Goal: Information Seeking & Learning: Learn about a topic

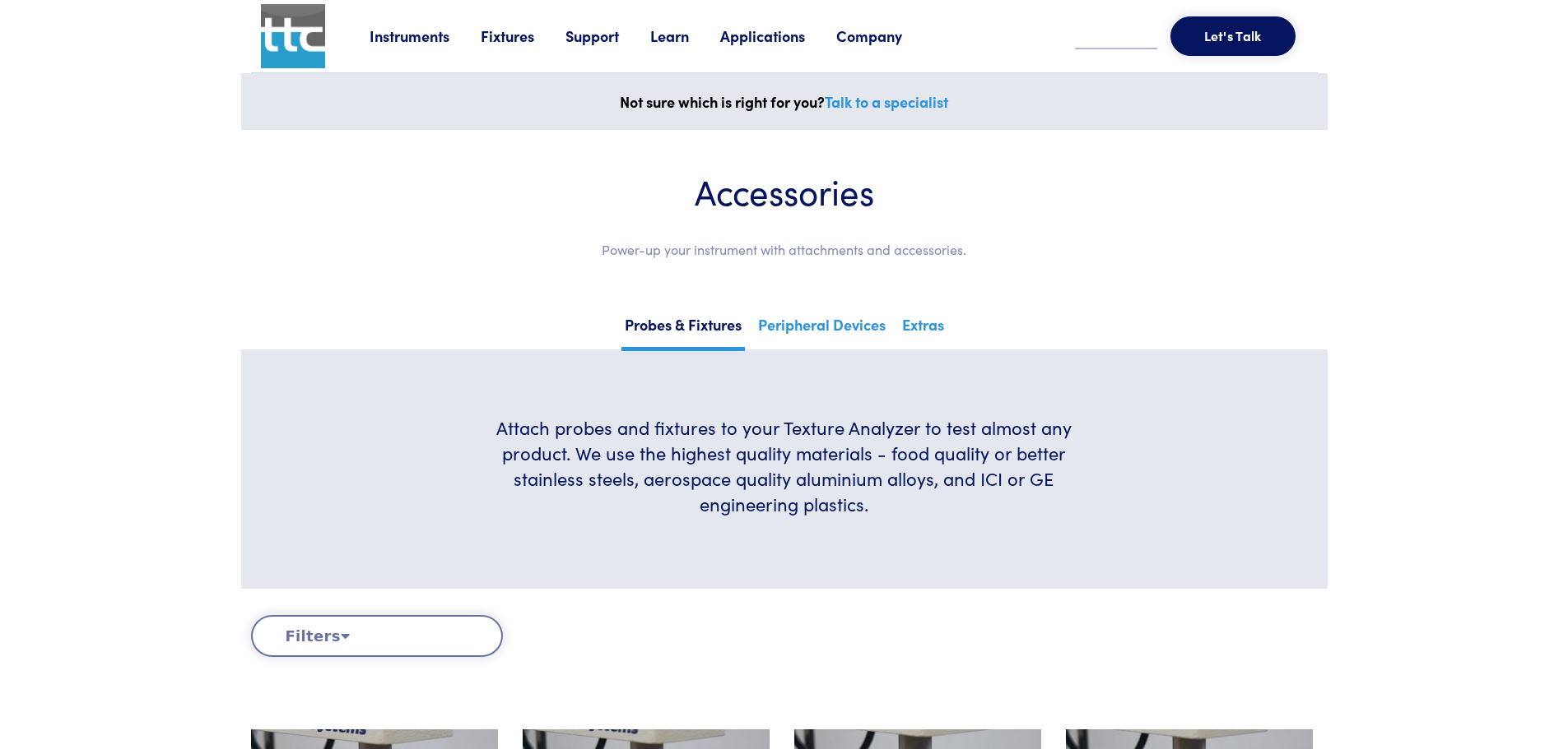
scroll to position [411, 0]
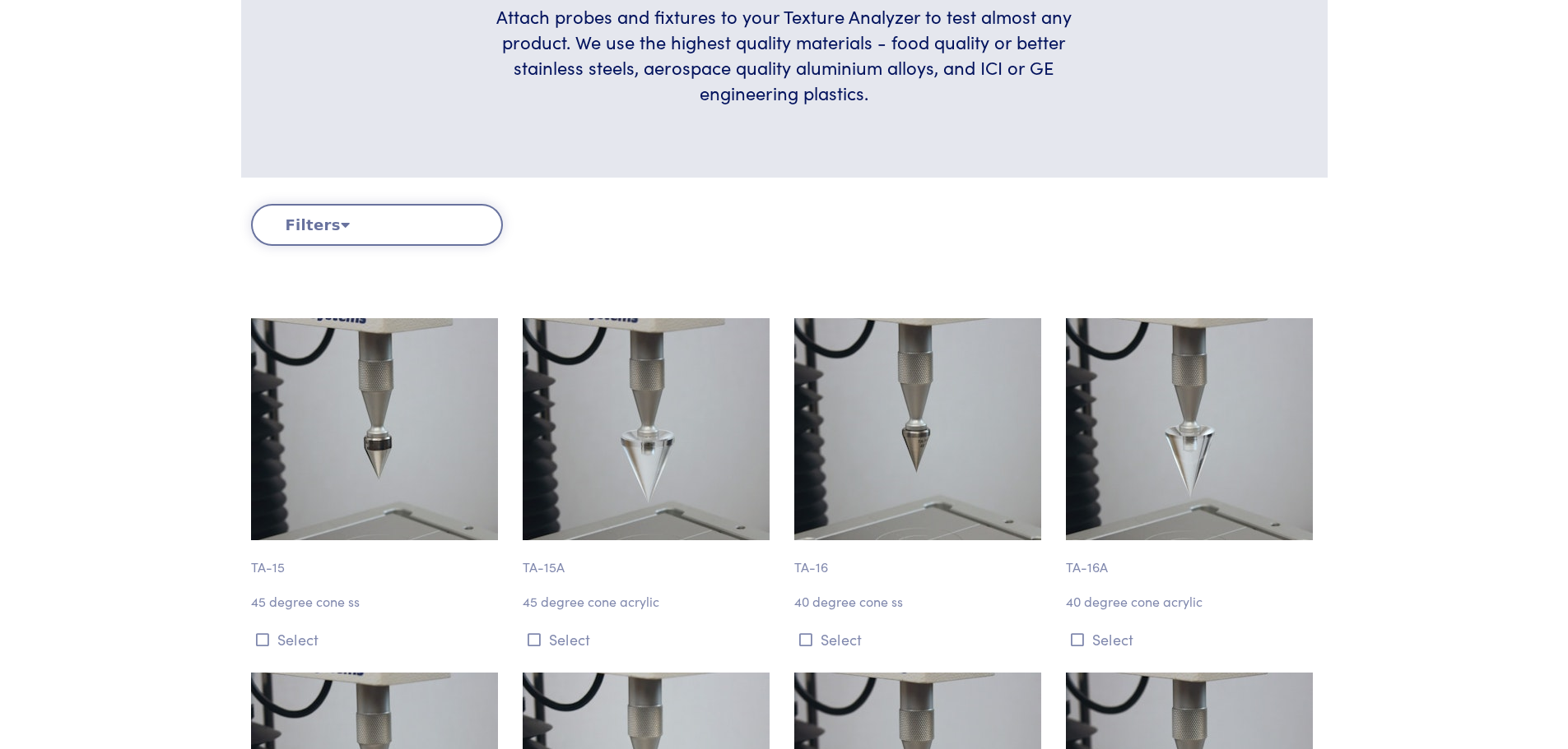
click at [341, 218] on icon at bounding box center [345, 224] width 9 height 15
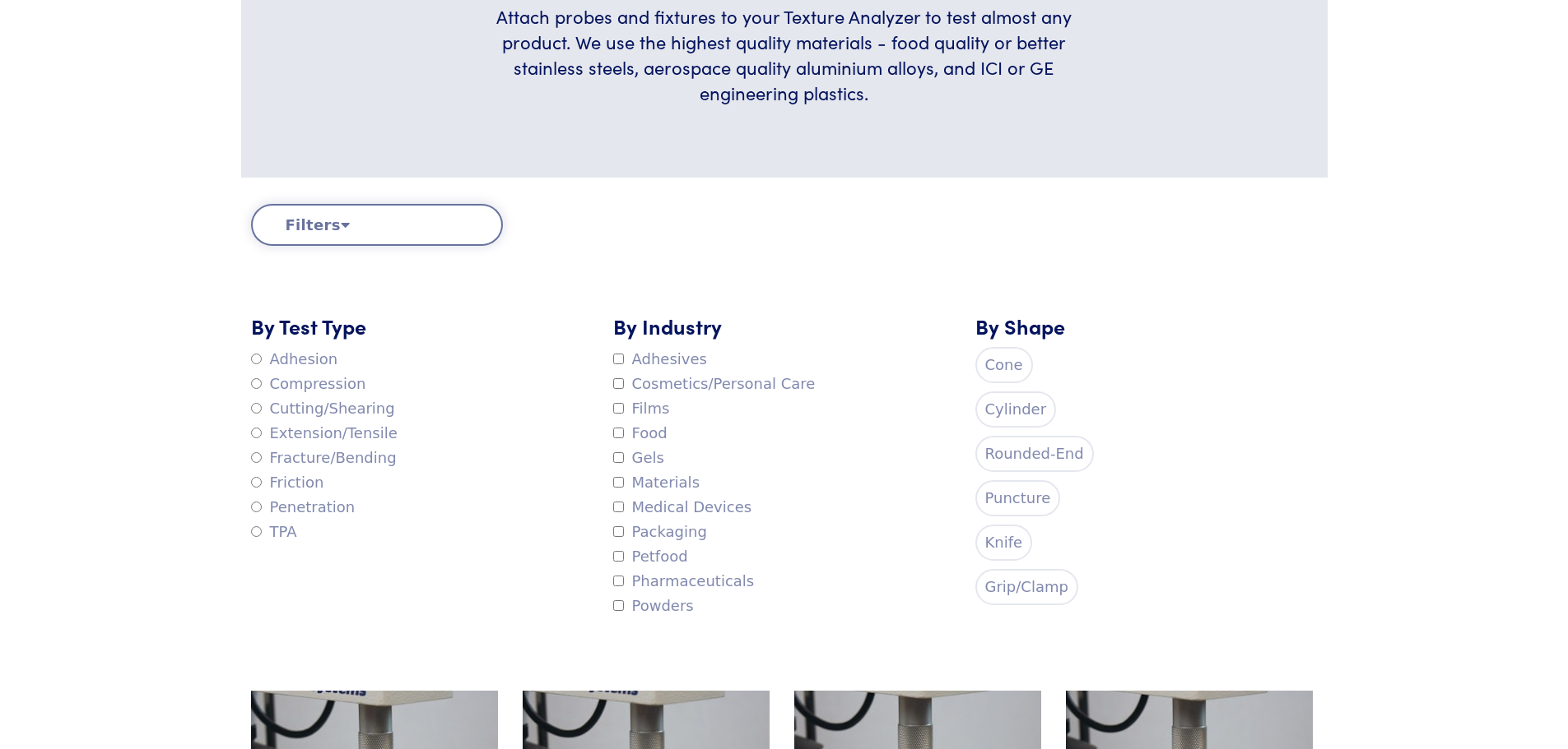
click at [350, 456] on label "Fracture/Bending" at bounding box center [324, 458] width 146 height 25
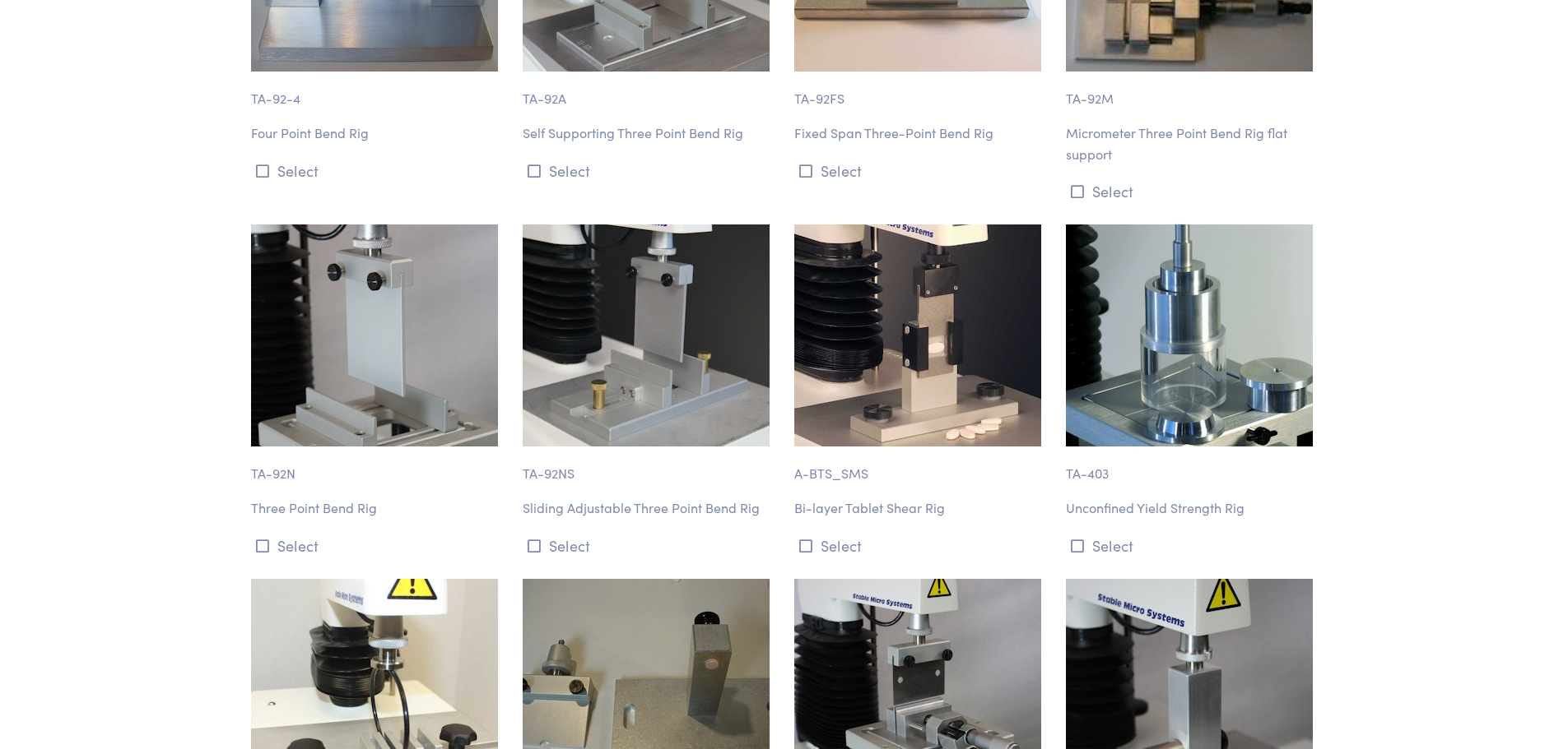
scroll to position [2057, 0]
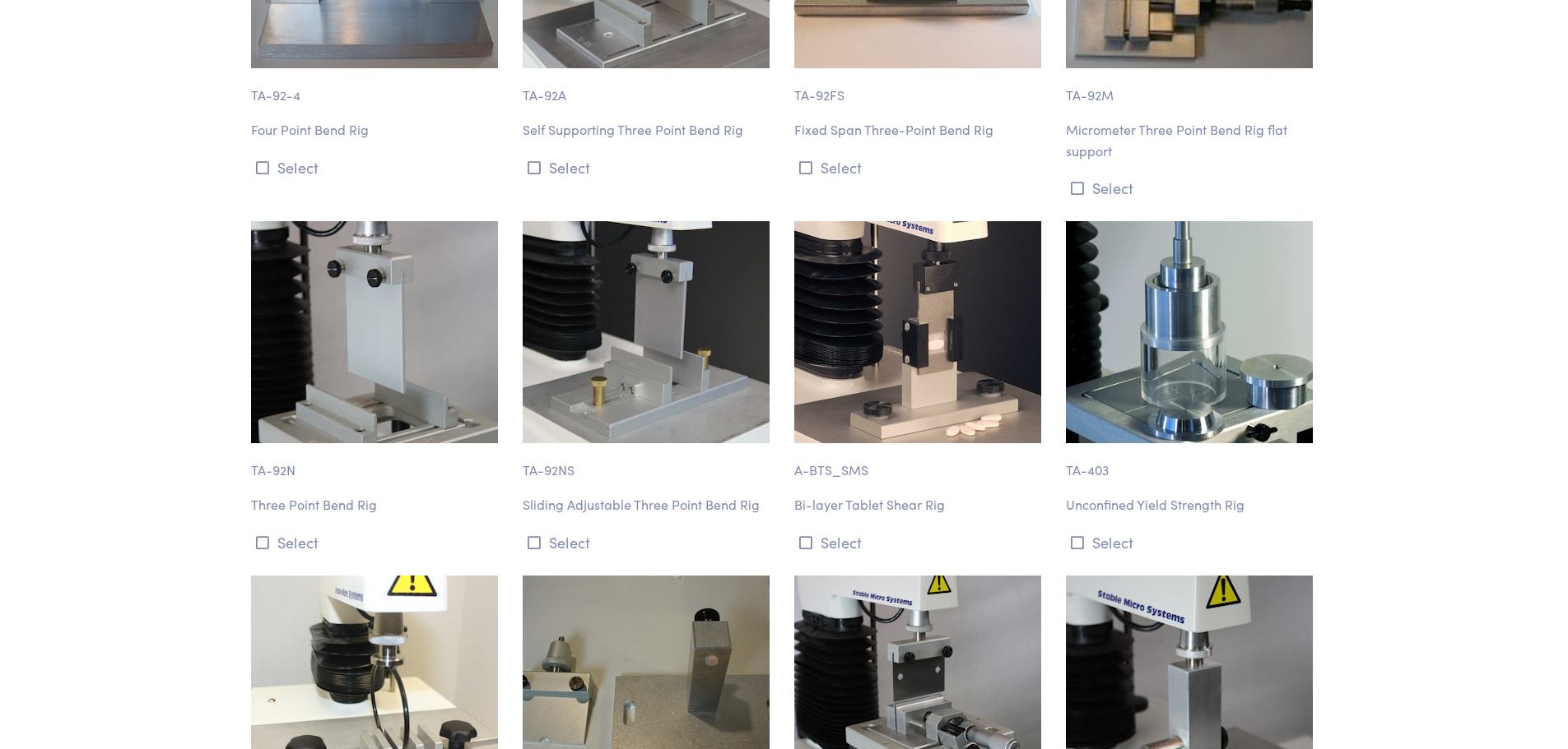
click at [590, 365] on img at bounding box center [646, 332] width 247 height 222
click at [611, 501] on p "Sliding Adjustable Three Point Bend Rig" at bounding box center [648, 504] width 251 height 21
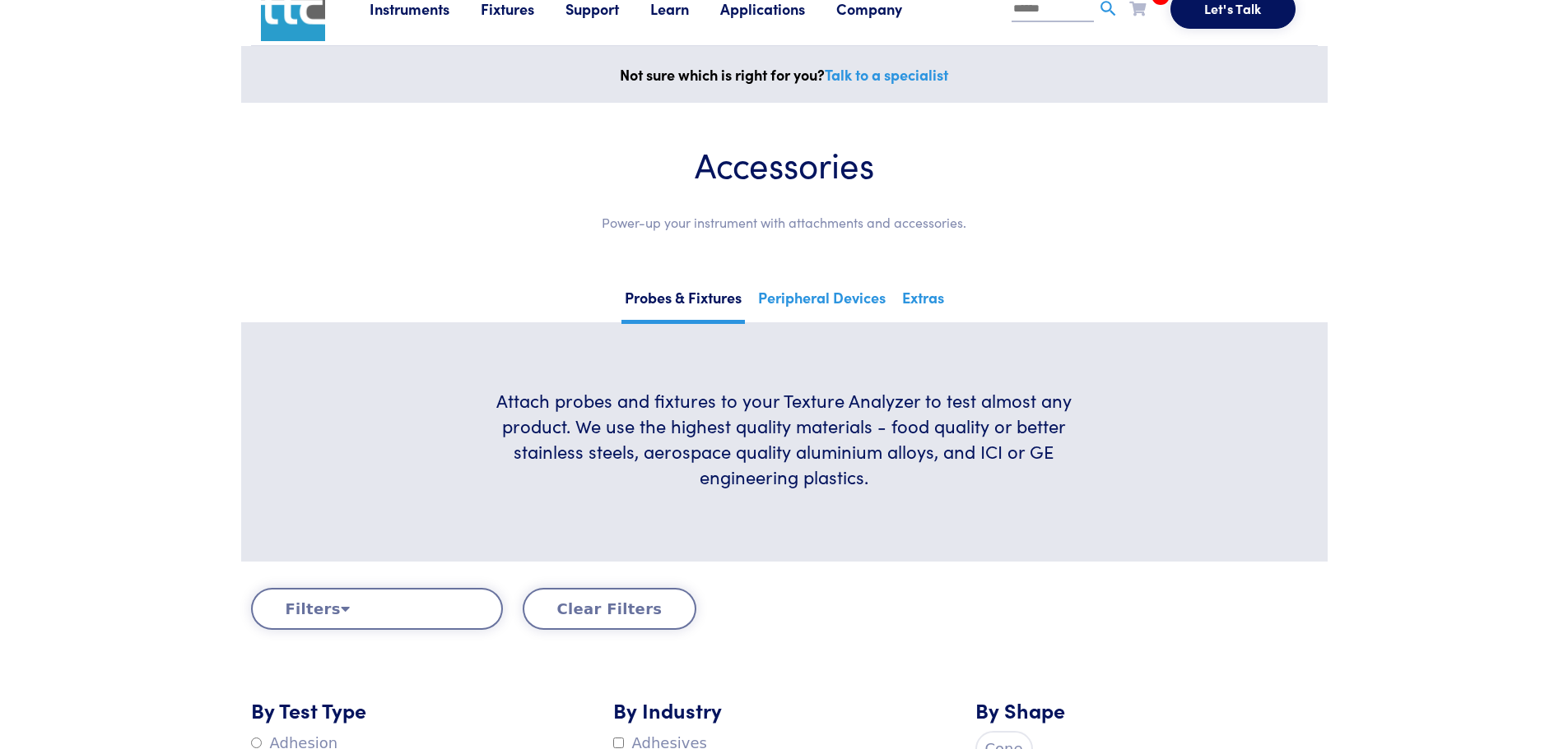
scroll to position [0, 0]
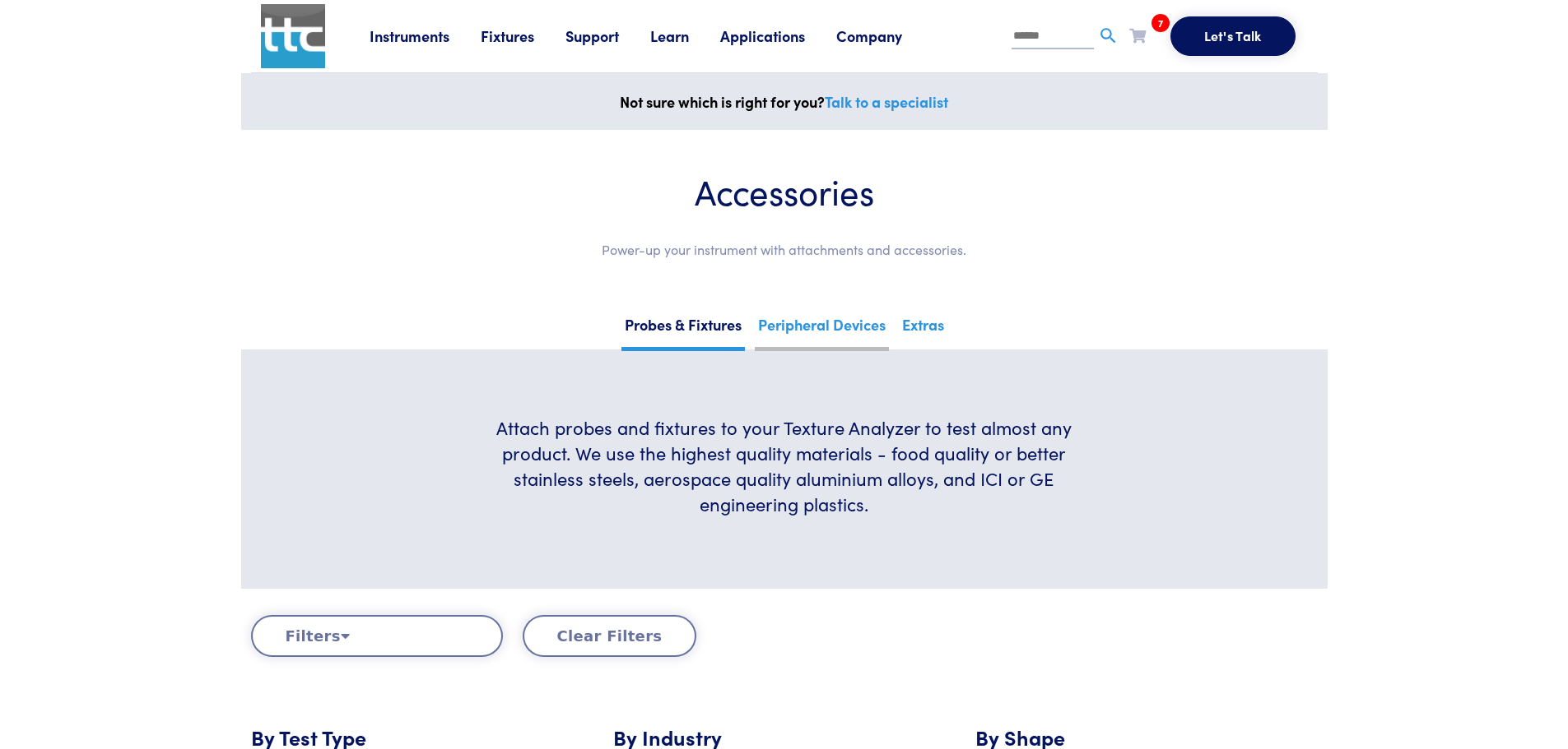
click at [772, 325] on link "Peripheral Devices" at bounding box center [821, 330] width 134 height 40
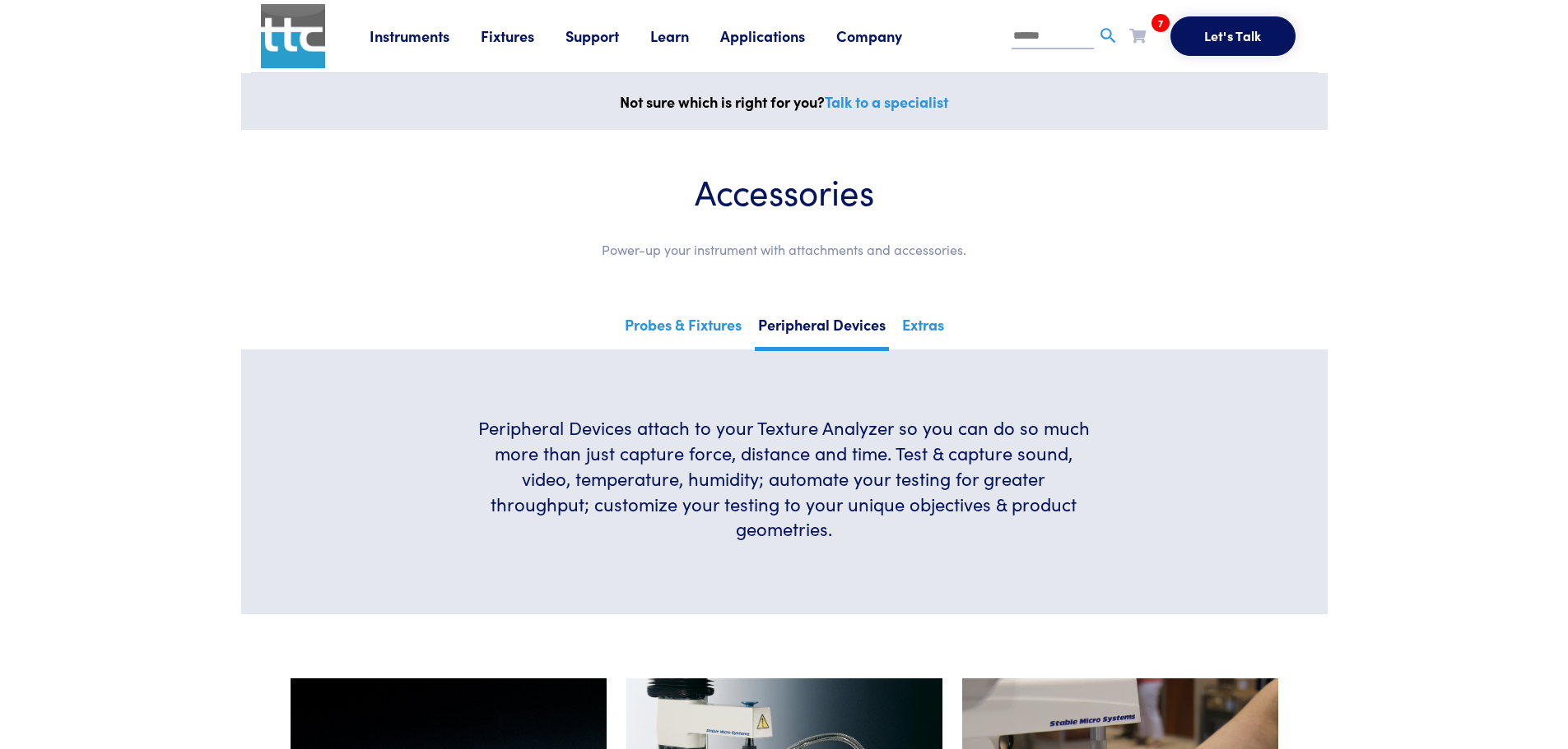
click at [419, 36] on link "Instruments" at bounding box center [425, 36] width 111 height 21
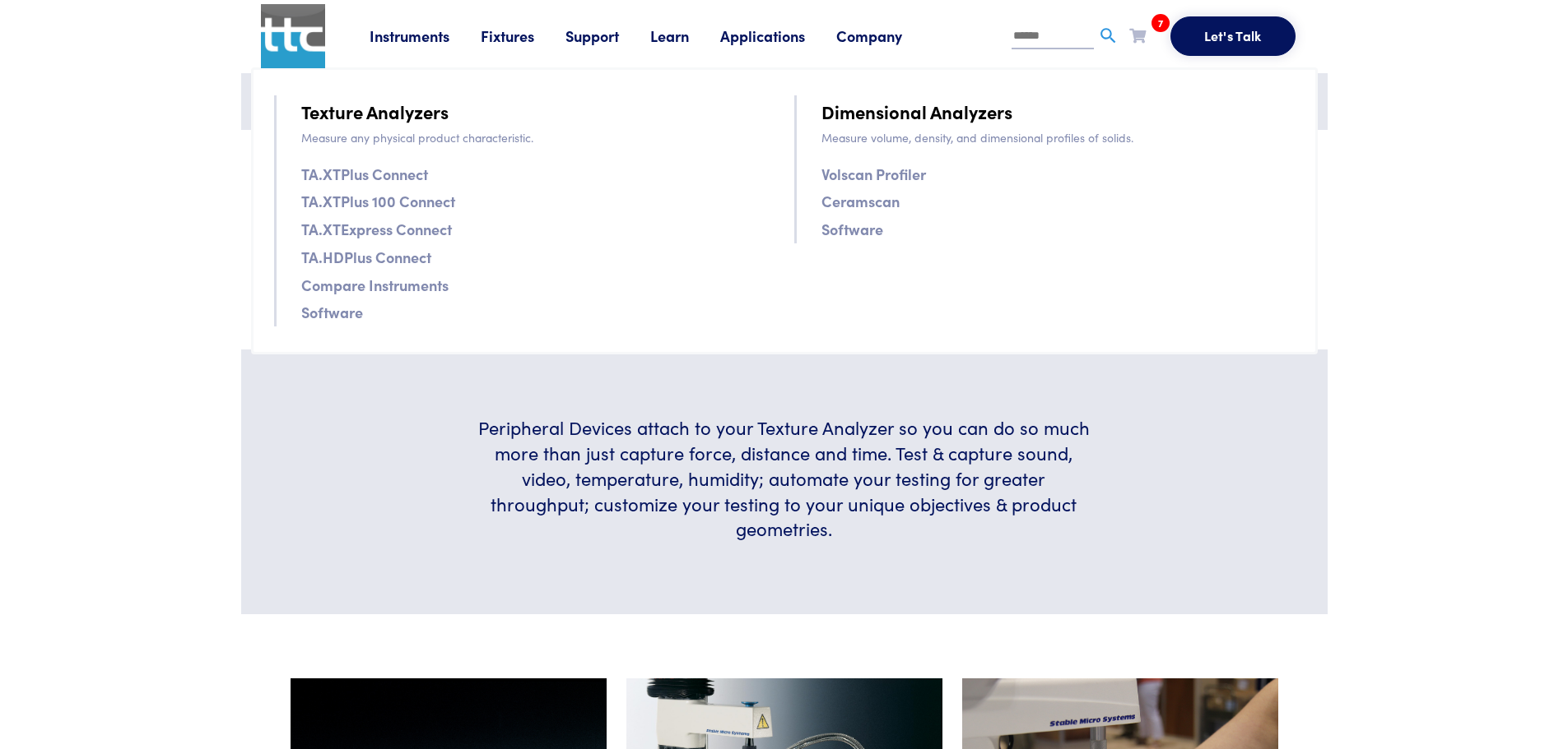
click at [405, 170] on link "TA.XTPlus Connect" at bounding box center [365, 174] width 127 height 24
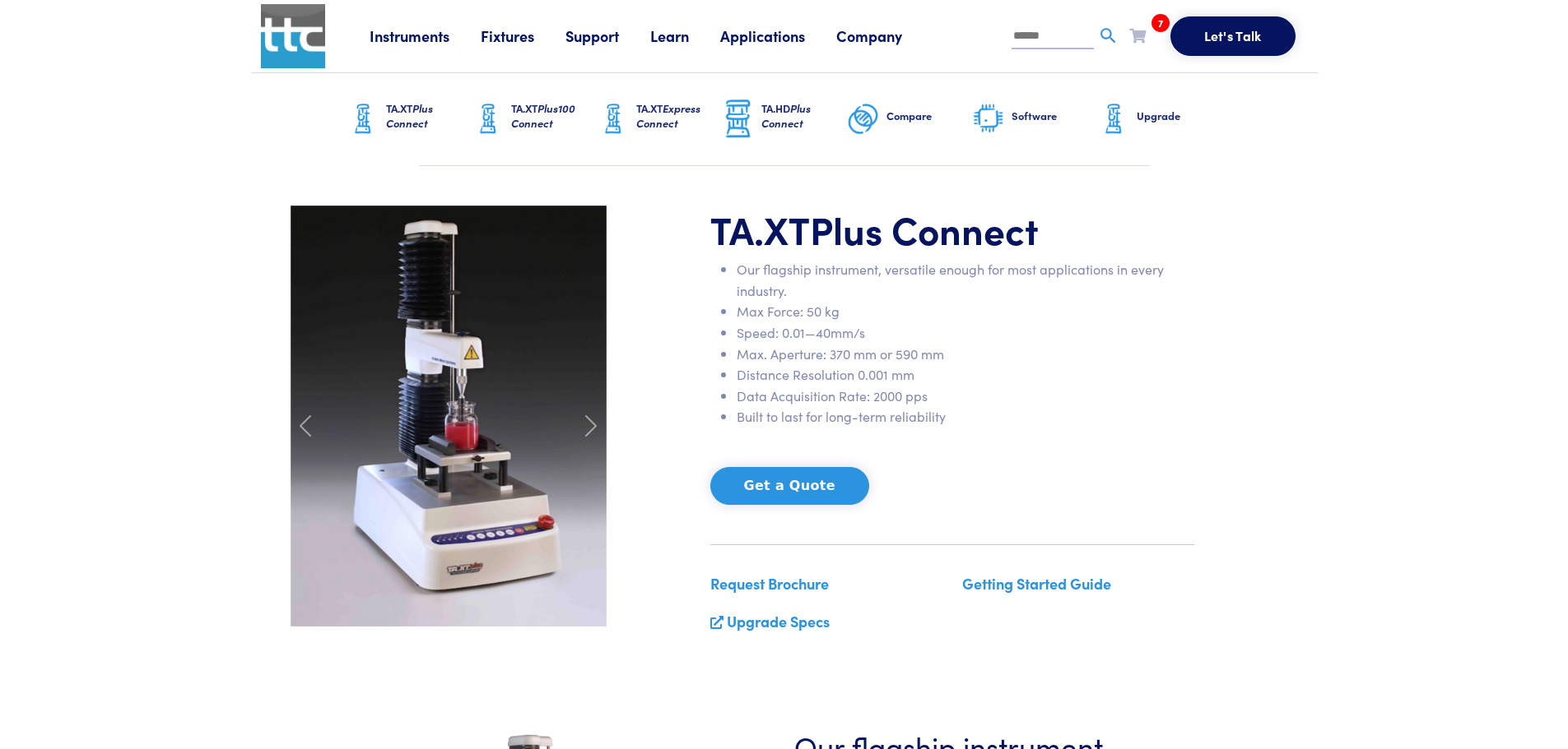
click at [546, 106] on span "Plus100 Connect" at bounding box center [542, 115] width 64 height 30
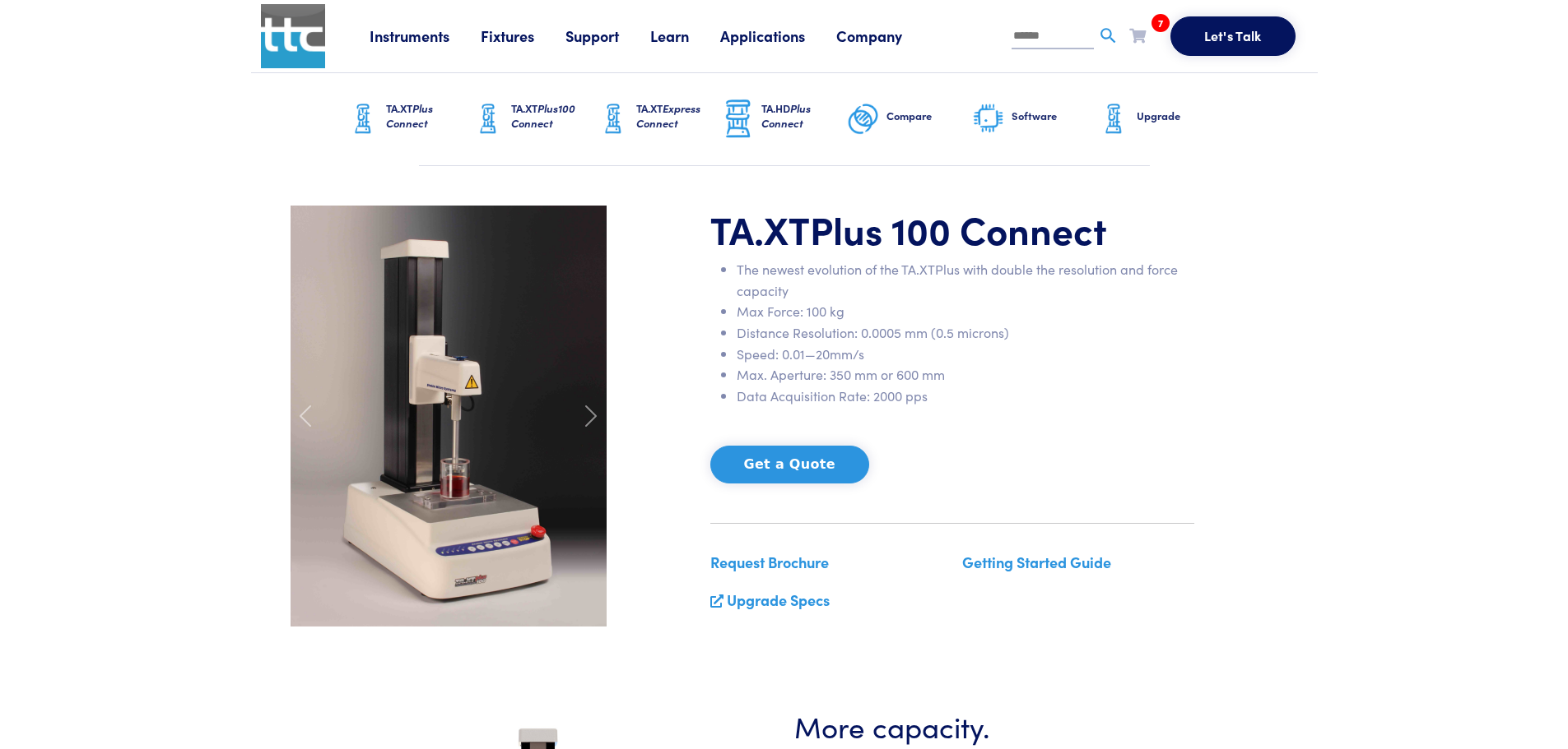
click at [397, 116] on span "Plus Connect" at bounding box center [409, 115] width 47 height 30
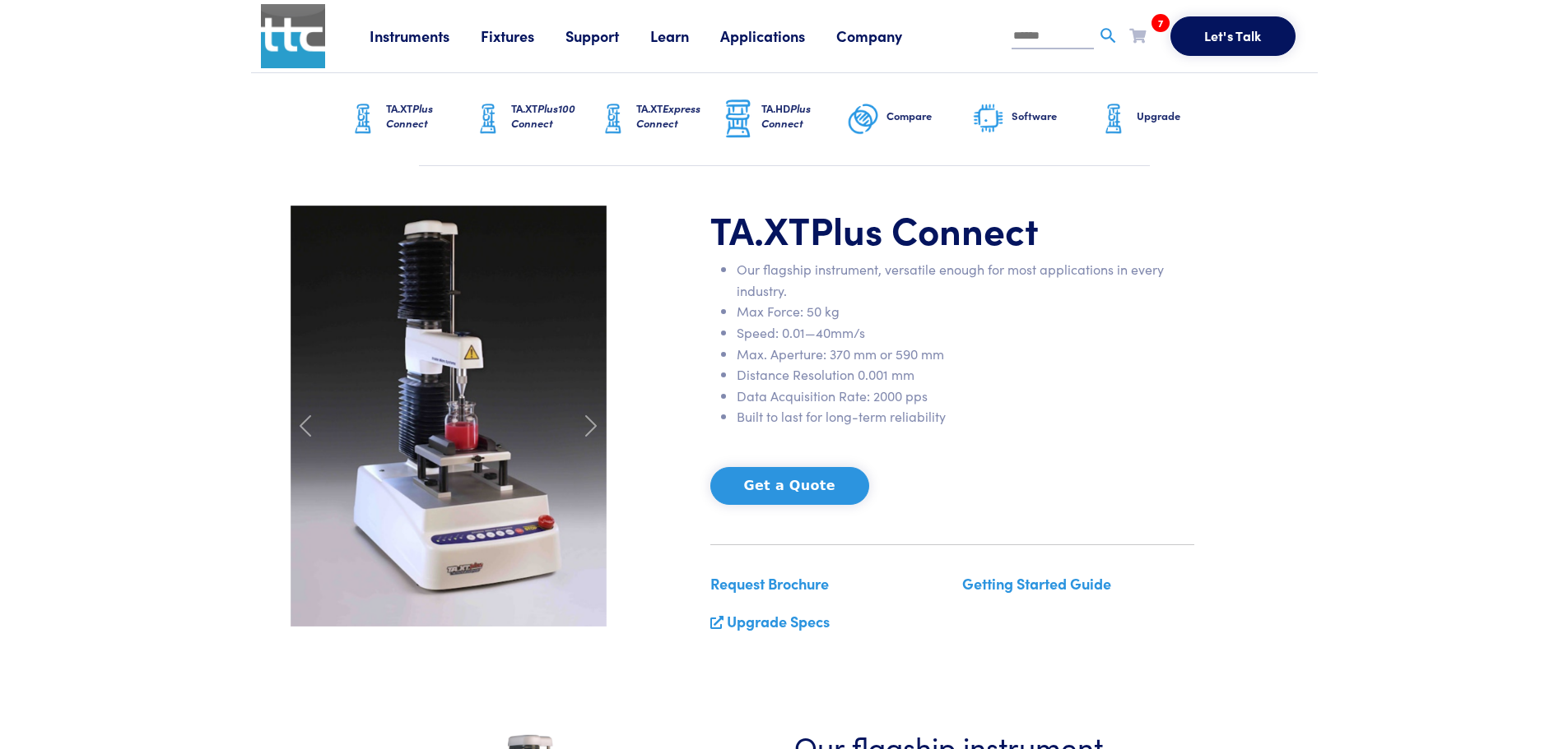
click at [540, 116] on span "Plus100 Connect" at bounding box center [542, 115] width 64 height 30
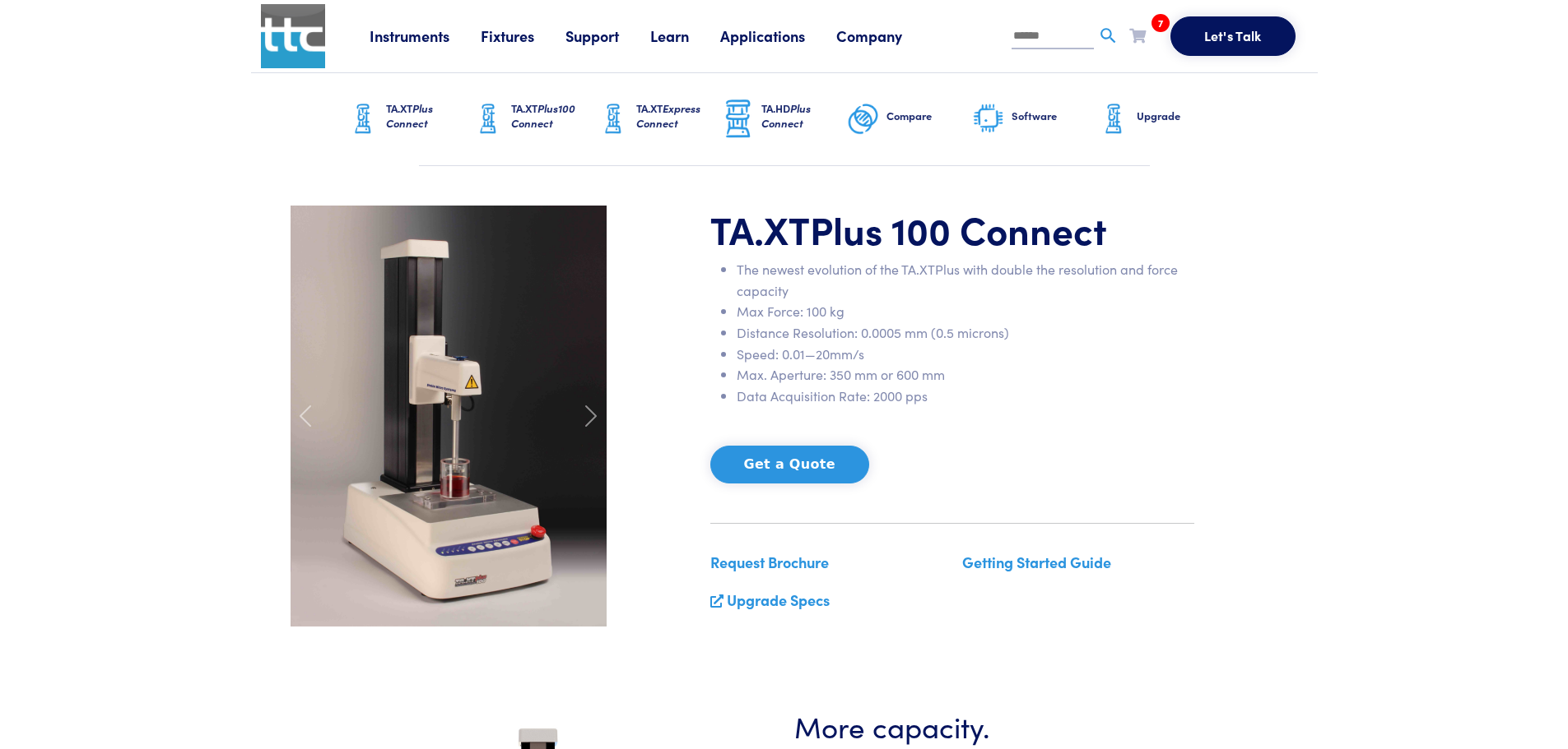
click at [669, 113] on span "Express Connect" at bounding box center [668, 115] width 64 height 30
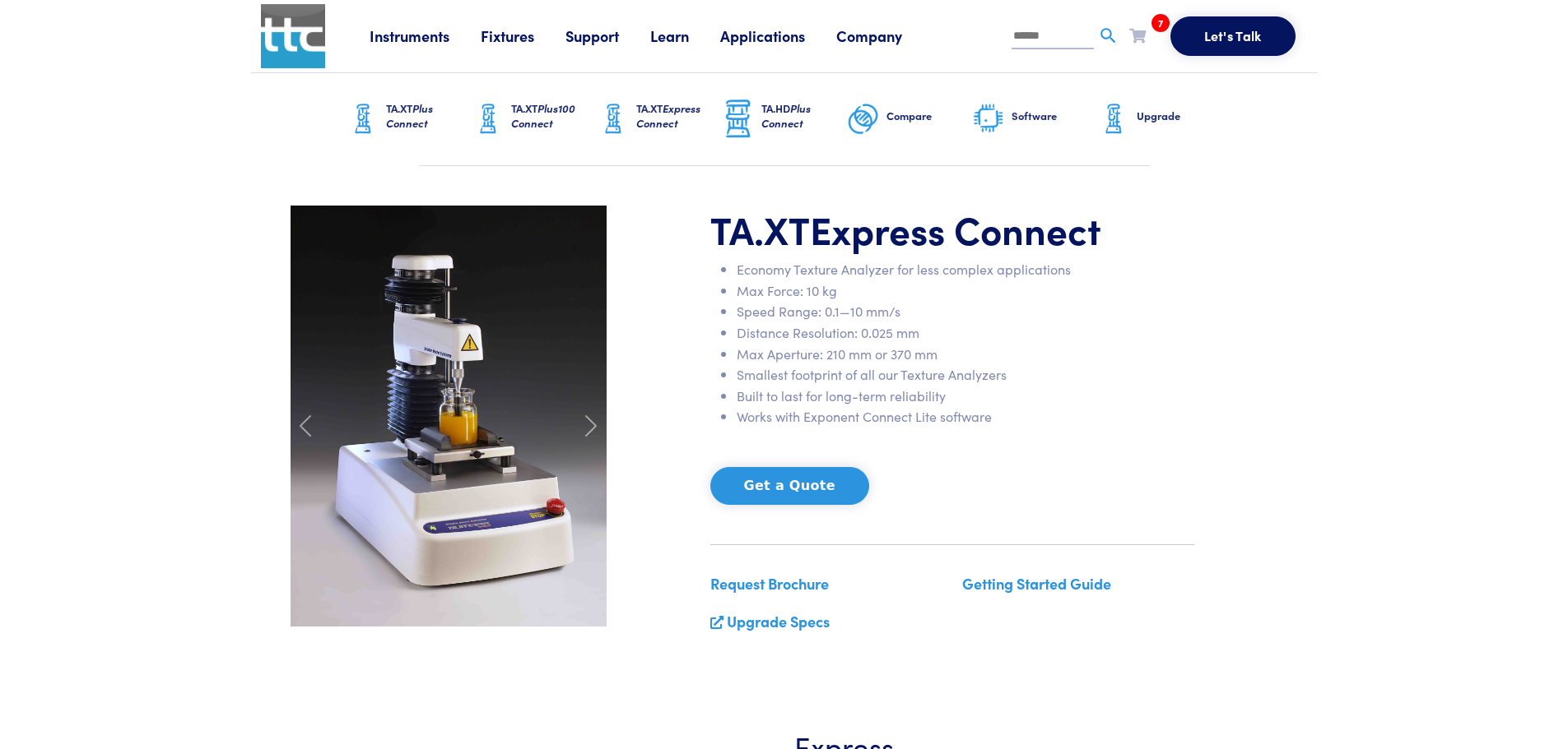
click at [770, 116] on span "Plus Connect" at bounding box center [786, 115] width 50 height 30
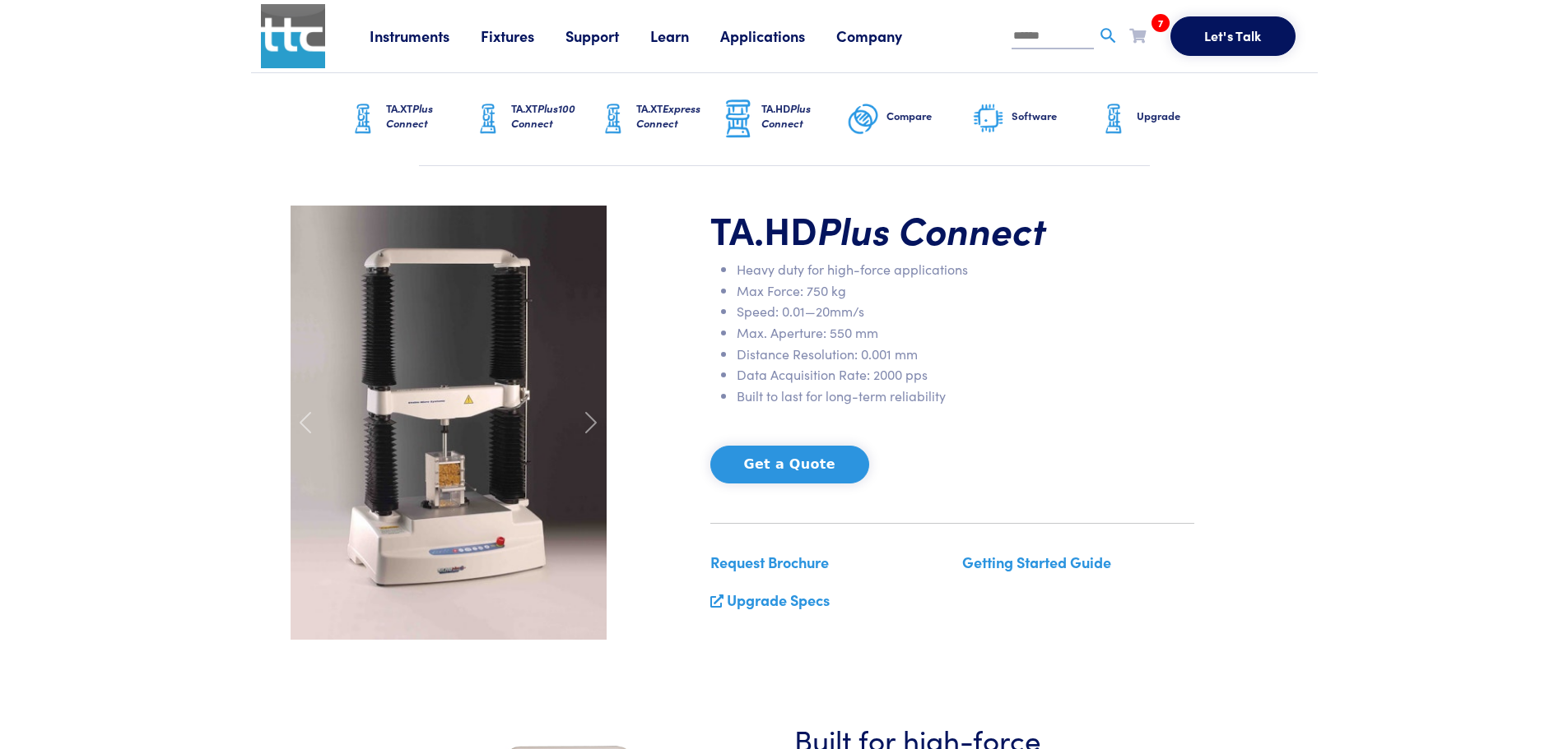
click at [925, 112] on h6 "Compare" at bounding box center [929, 116] width 86 height 15
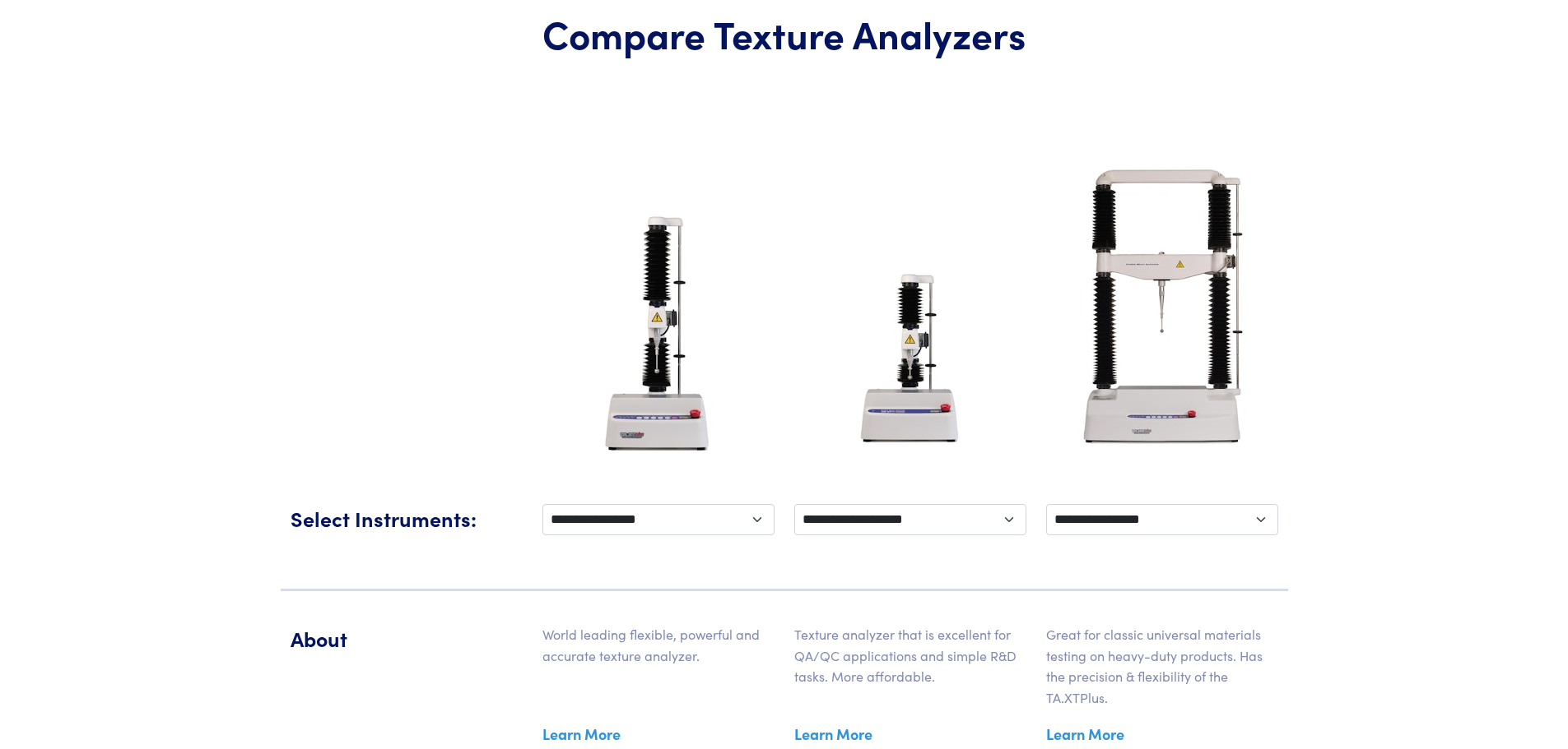
scroll to position [247, 0]
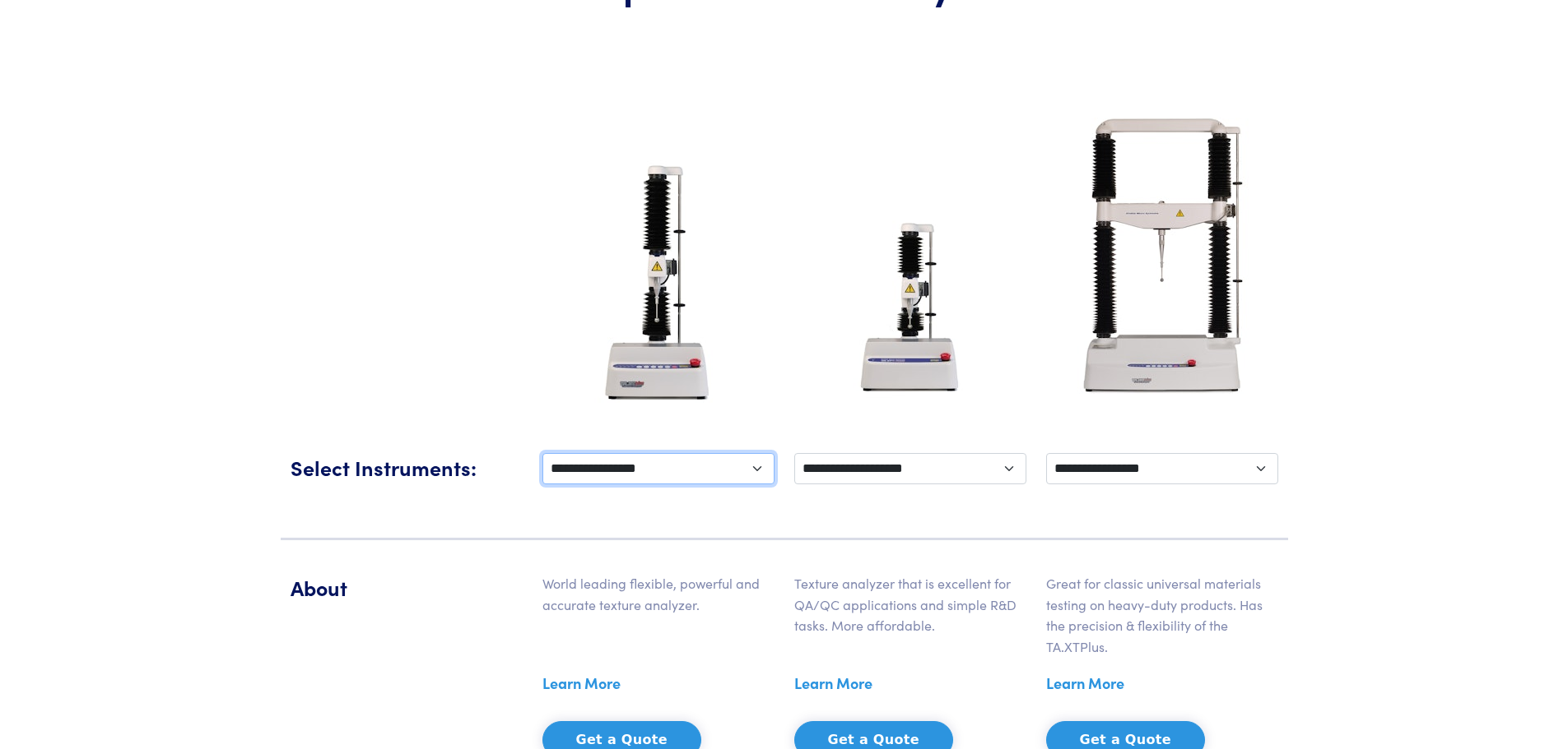
click at [701, 476] on select "**********" at bounding box center [658, 468] width 232 height 31
click at [542, 453] on select "**********" at bounding box center [658, 468] width 232 height 31
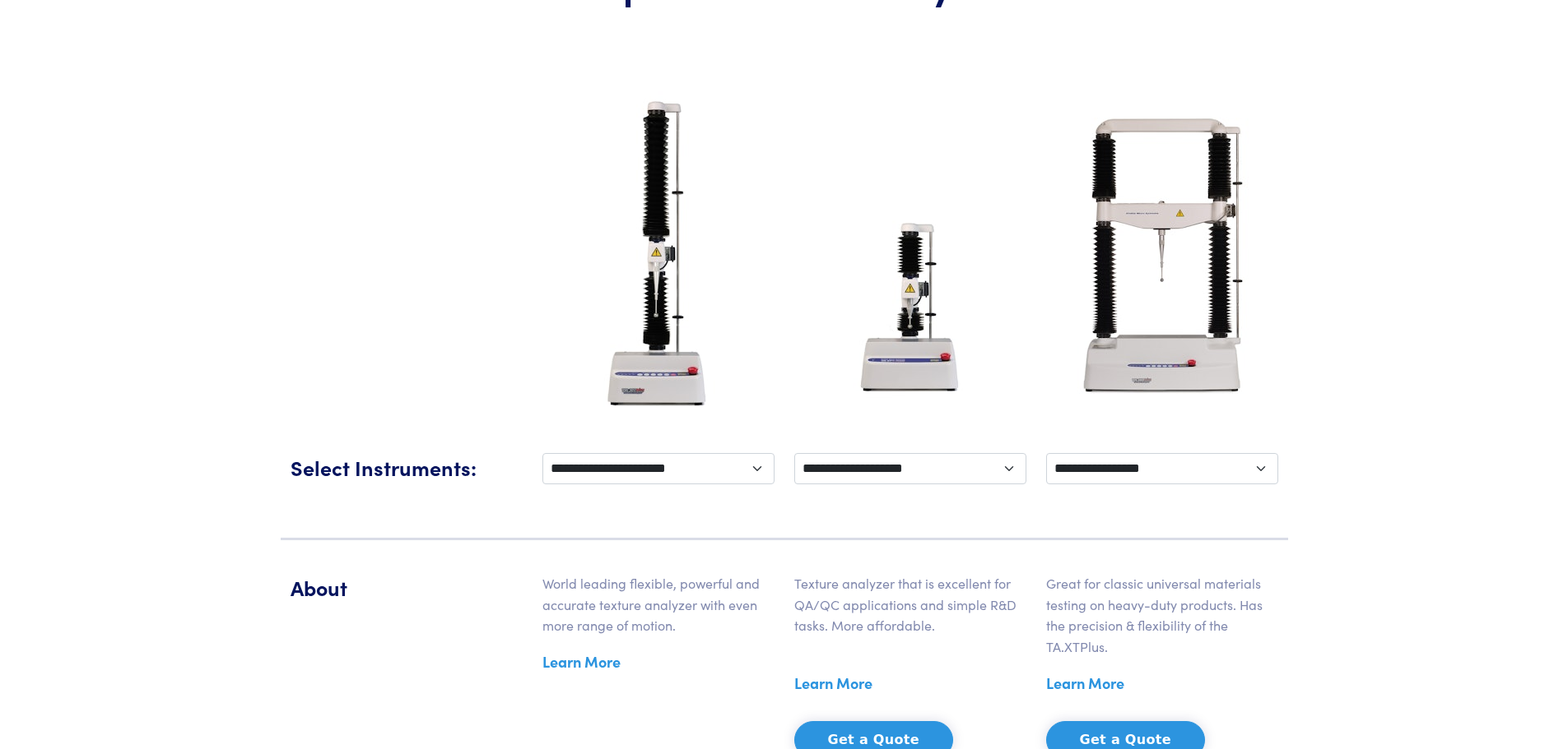
click at [617, 486] on div "**********" at bounding box center [657, 470] width 251 height 35
click at [617, 474] on select "**********" at bounding box center [658, 468] width 232 height 31
select select "****"
click at [542, 453] on select "**********" at bounding box center [658, 468] width 232 height 31
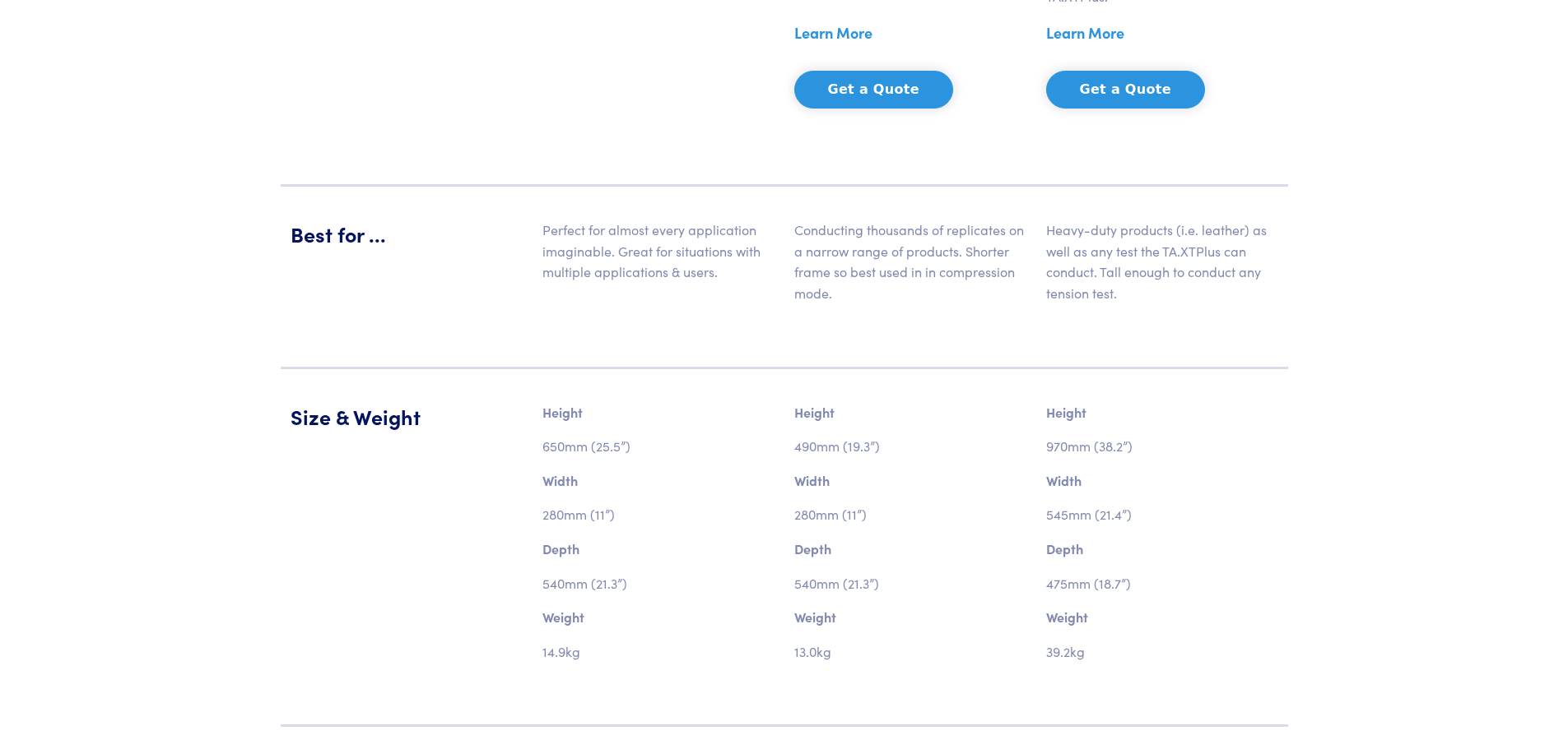
scroll to position [740, 0]
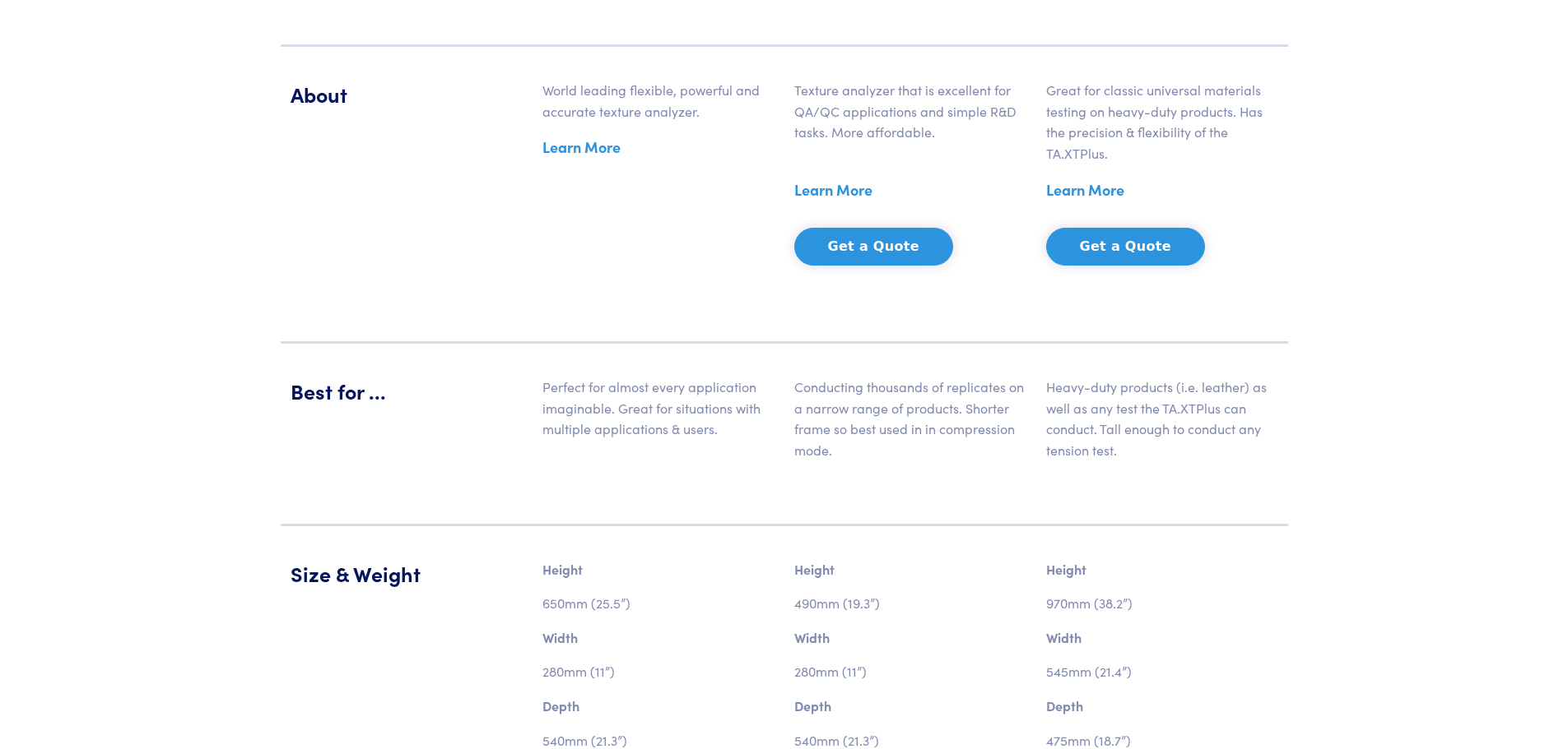
click at [591, 152] on link "Learn More" at bounding box center [581, 147] width 78 height 25
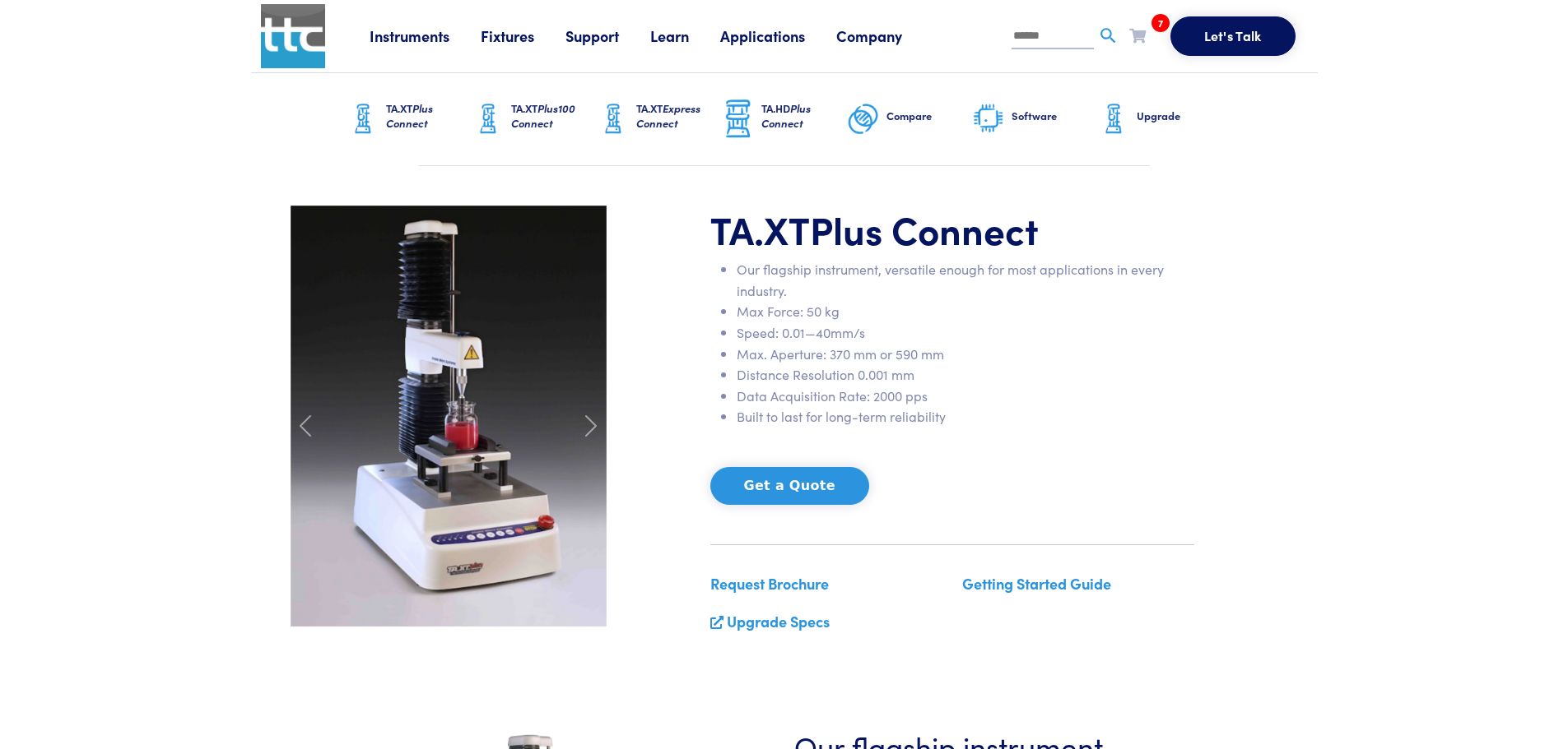
click at [1015, 584] on link "Getting Started Guide" at bounding box center [1037, 583] width 149 height 21
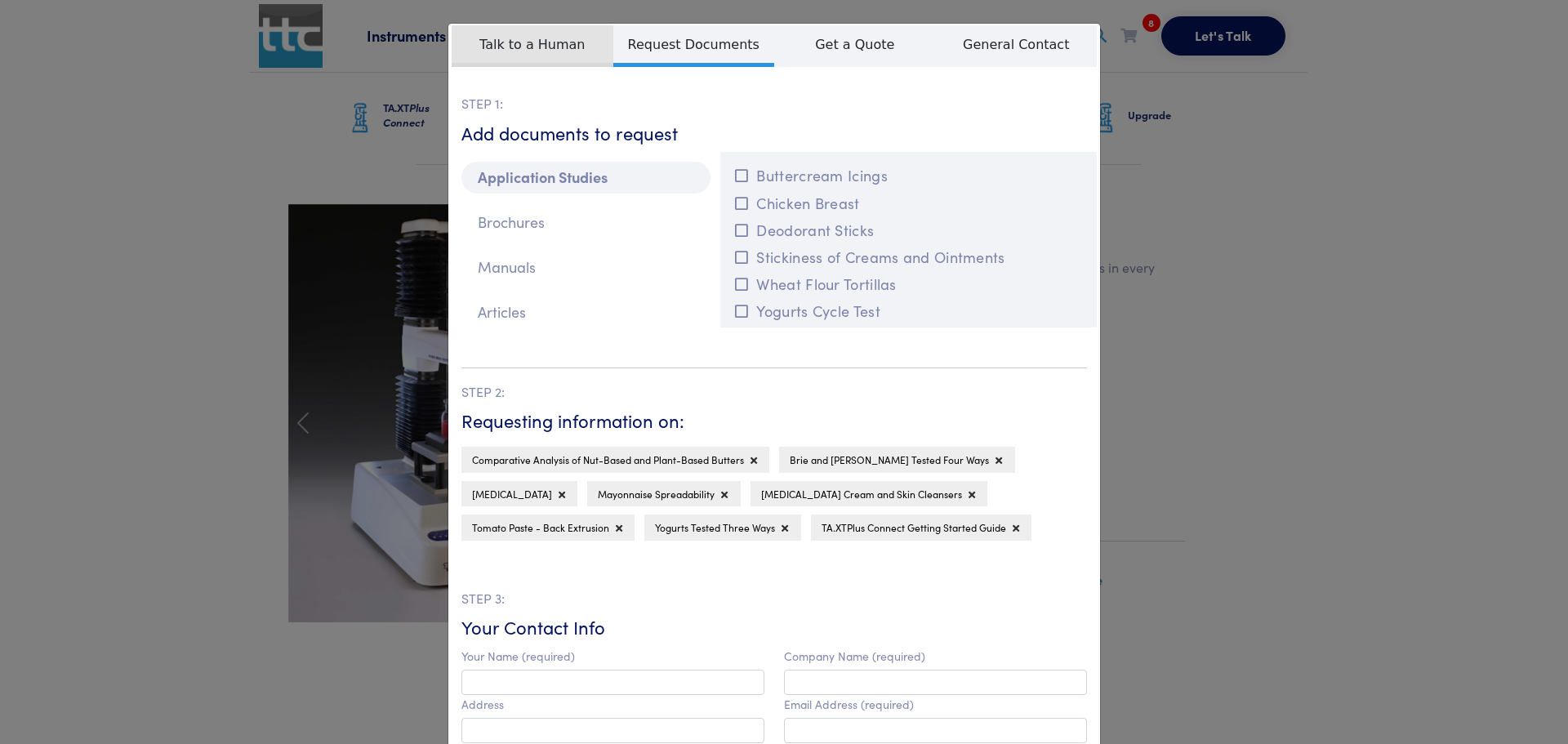
click at [525, 52] on span "Talk to a Human" at bounding box center [532, 46] width 162 height 42
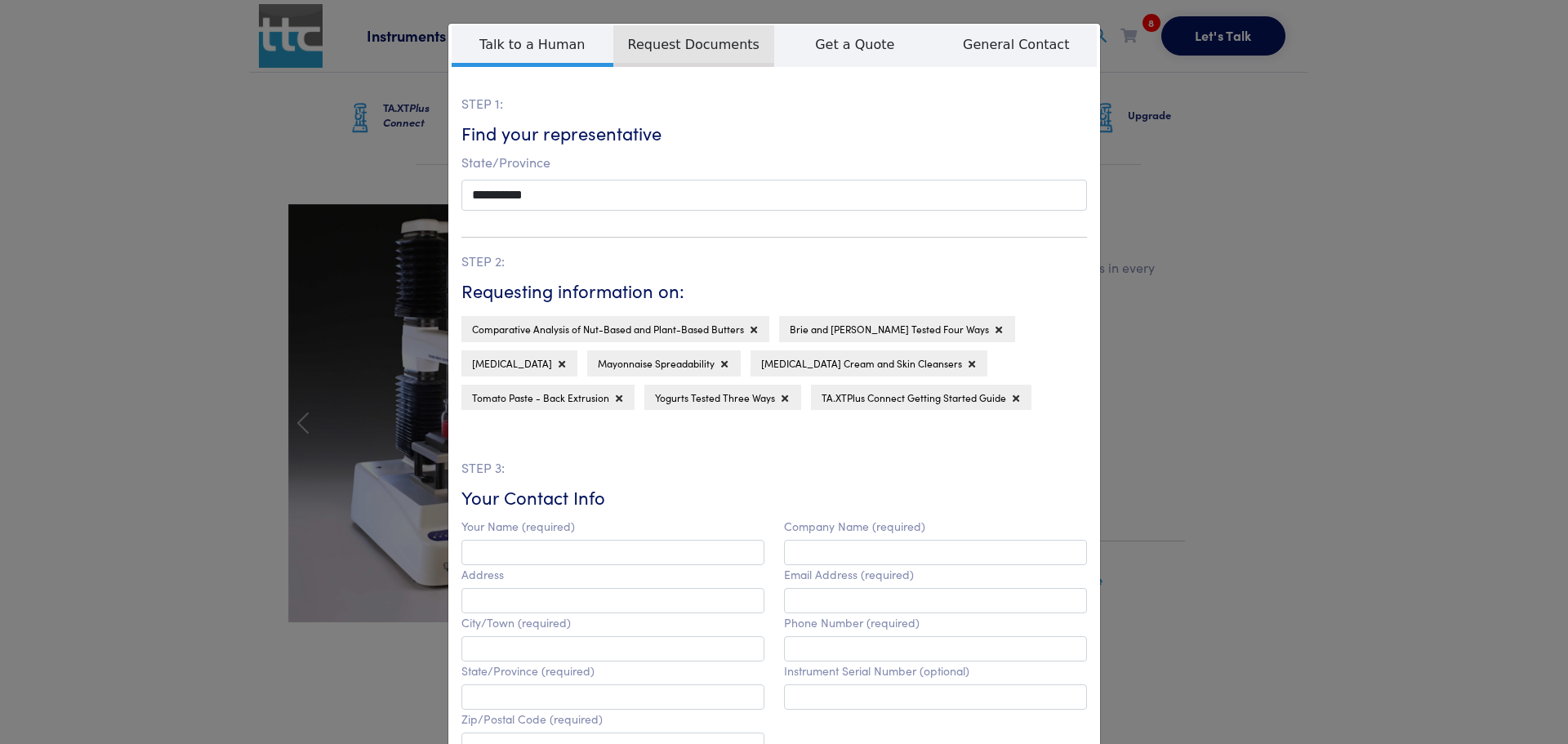
click at [639, 55] on span "Request Documents" at bounding box center [694, 46] width 162 height 42
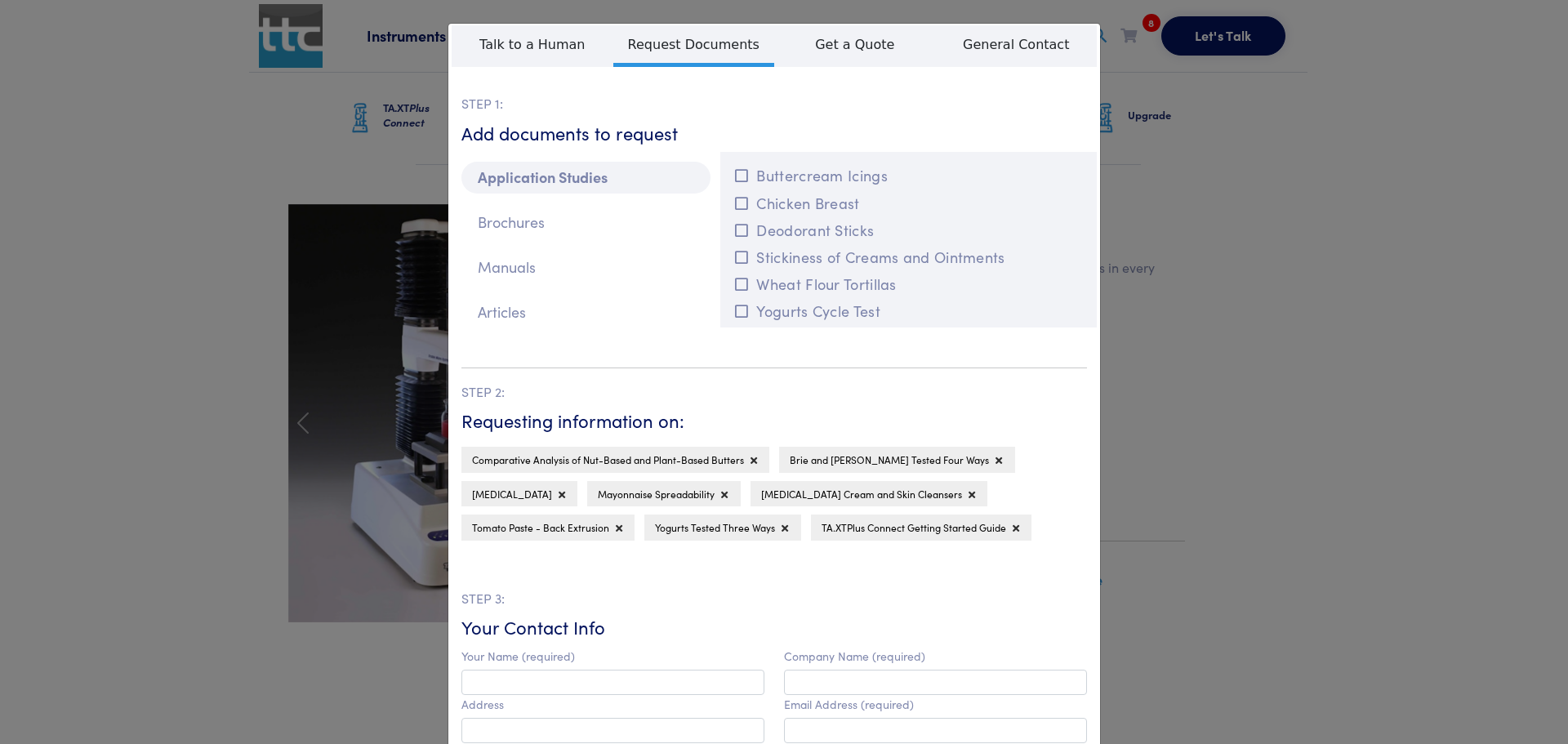
click at [1246, 430] on div "**********" at bounding box center [784, 372] width 1568 height 744
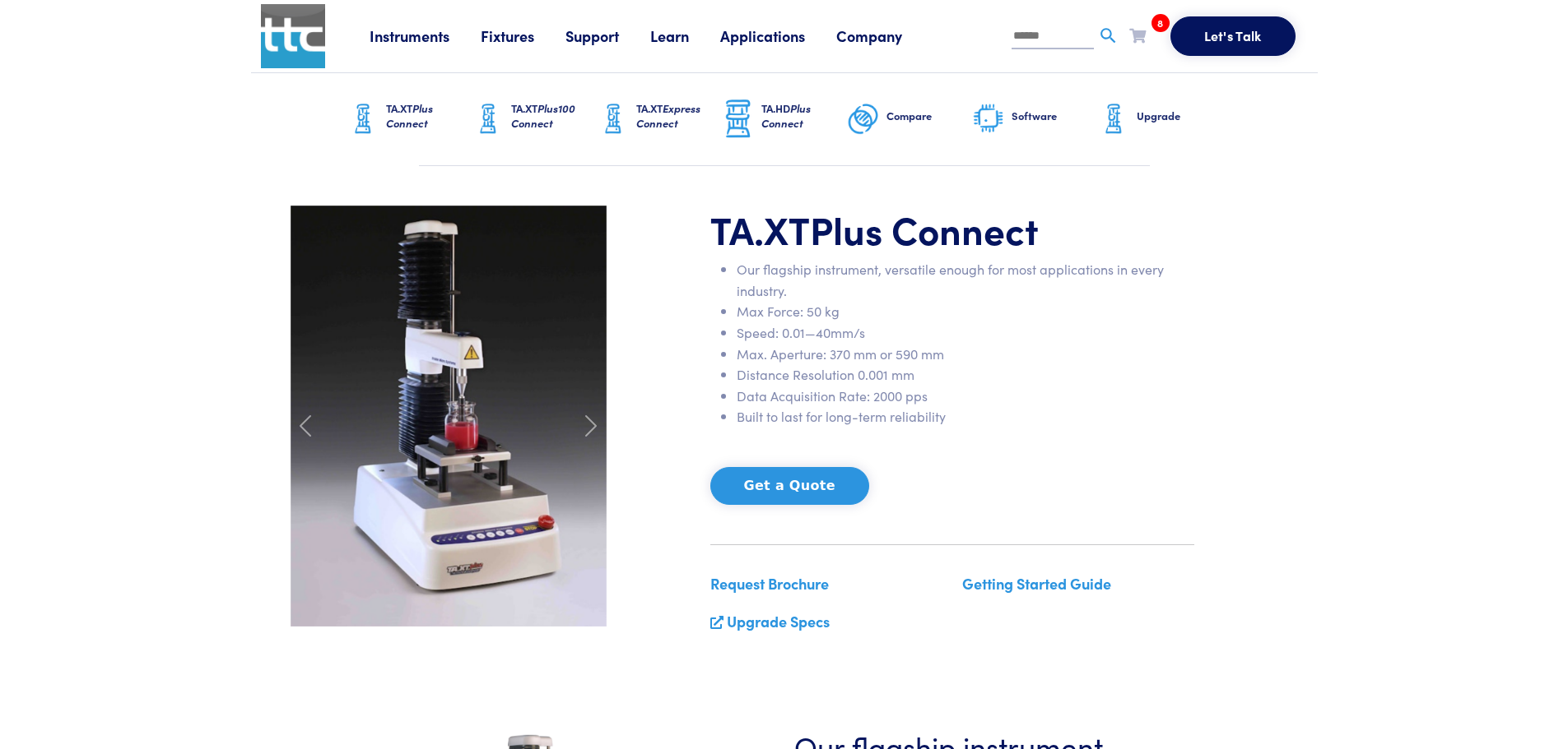
click at [663, 34] on link "Learn" at bounding box center [684, 36] width 70 height 21
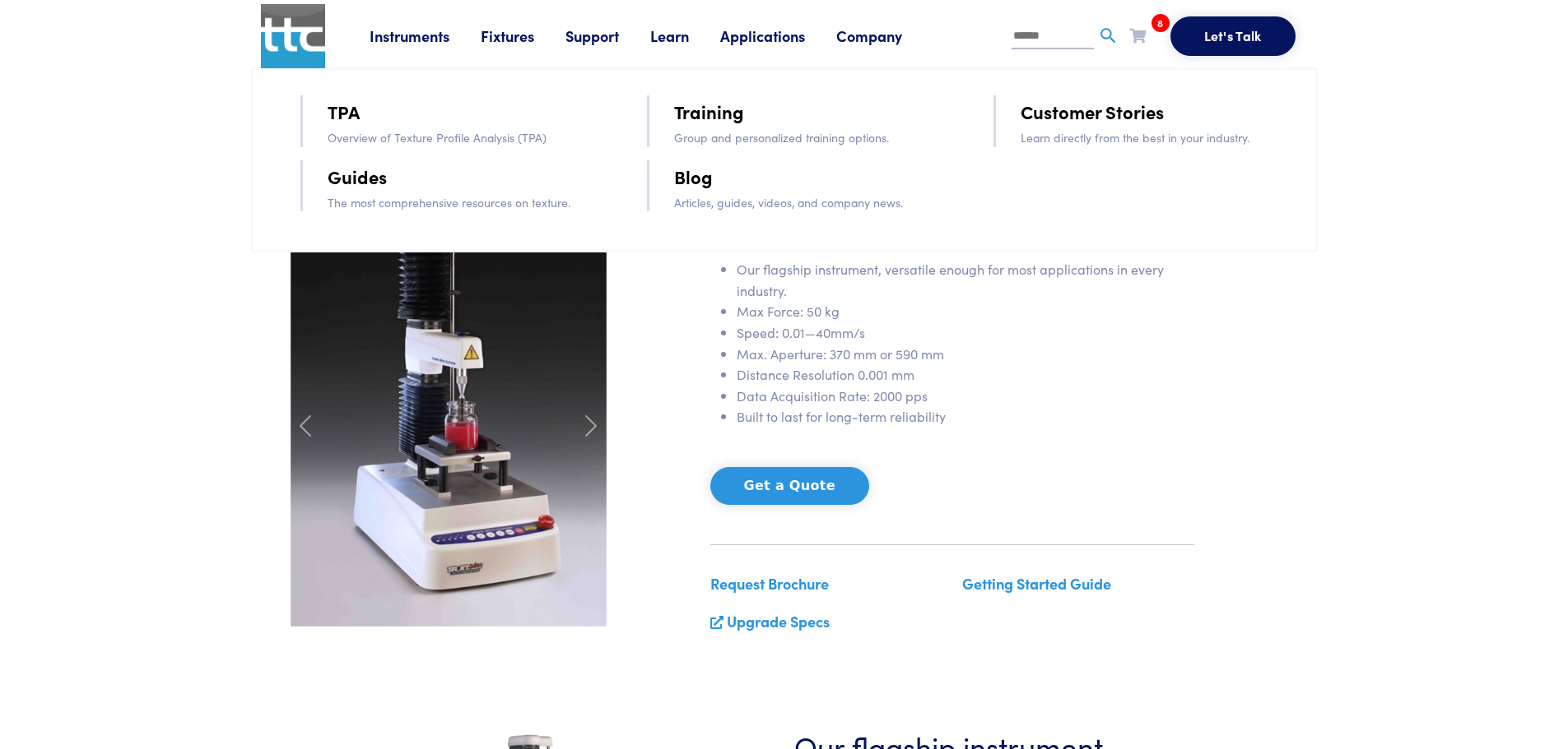
click at [485, 205] on p "The most comprehensive resources on texture." at bounding box center [464, 202] width 273 height 18
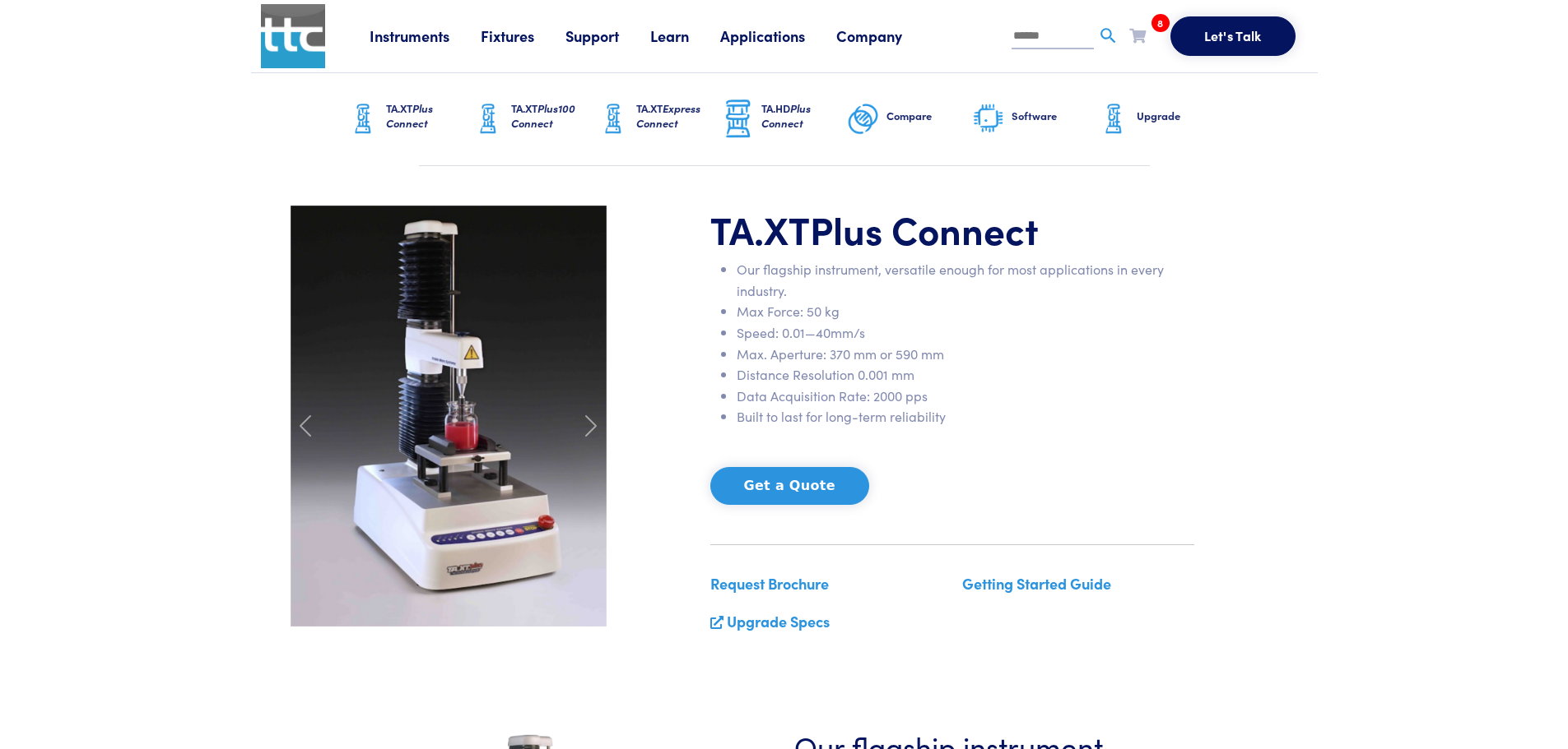
click at [790, 36] on link "Applications" at bounding box center [778, 36] width 116 height 21
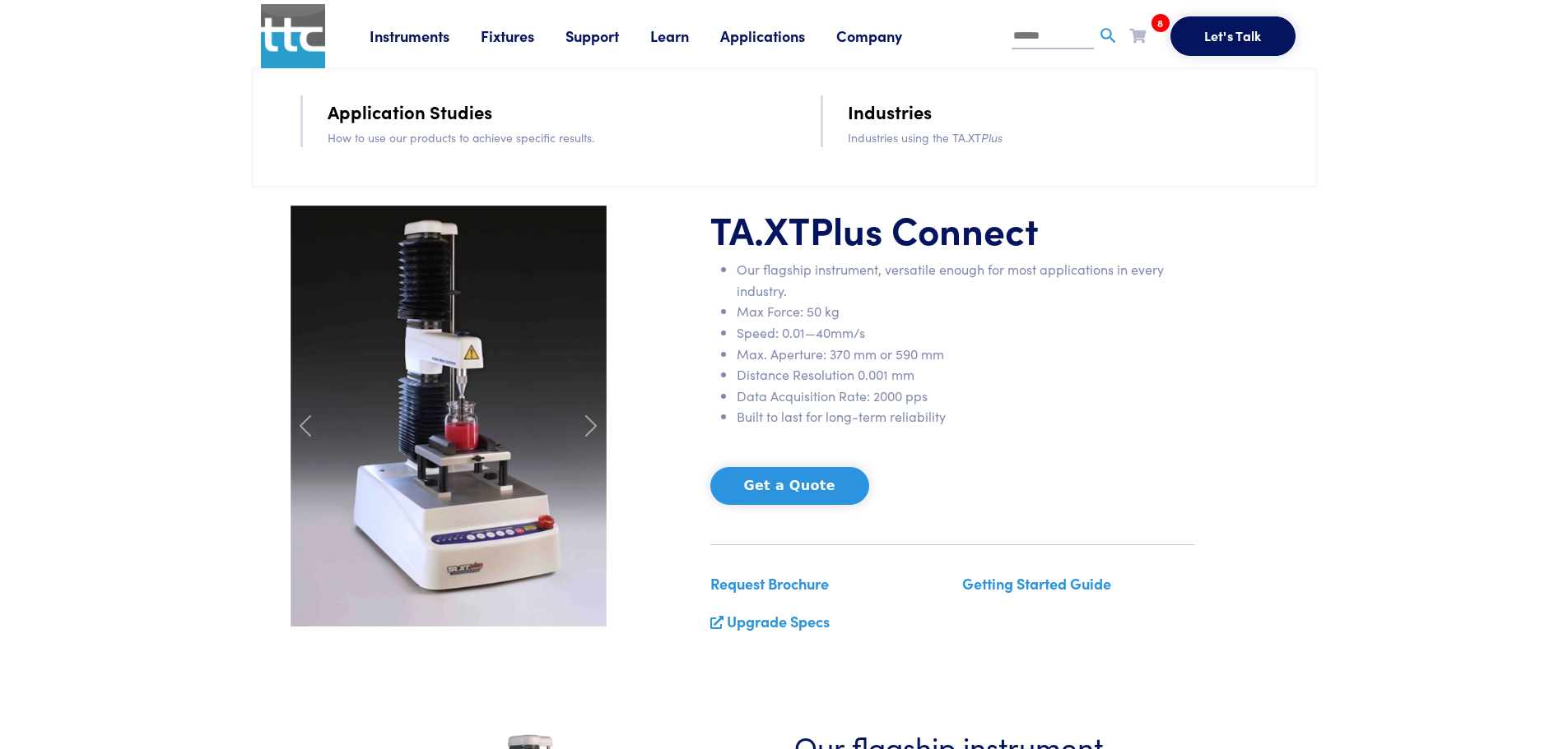
click at [657, 32] on link "Learn" at bounding box center [684, 36] width 70 height 21
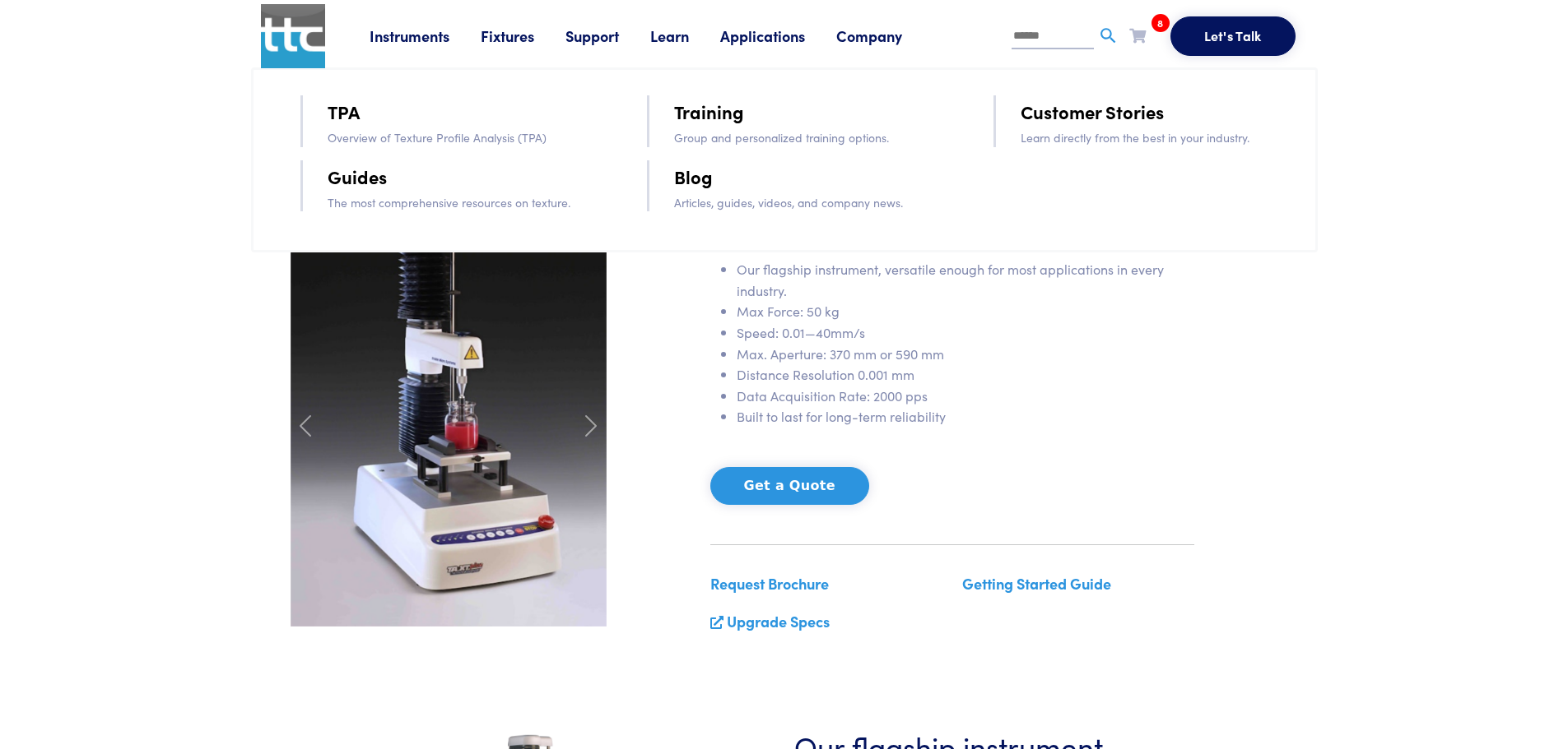
click at [442, 189] on li "Guides" at bounding box center [464, 177] width 273 height 33
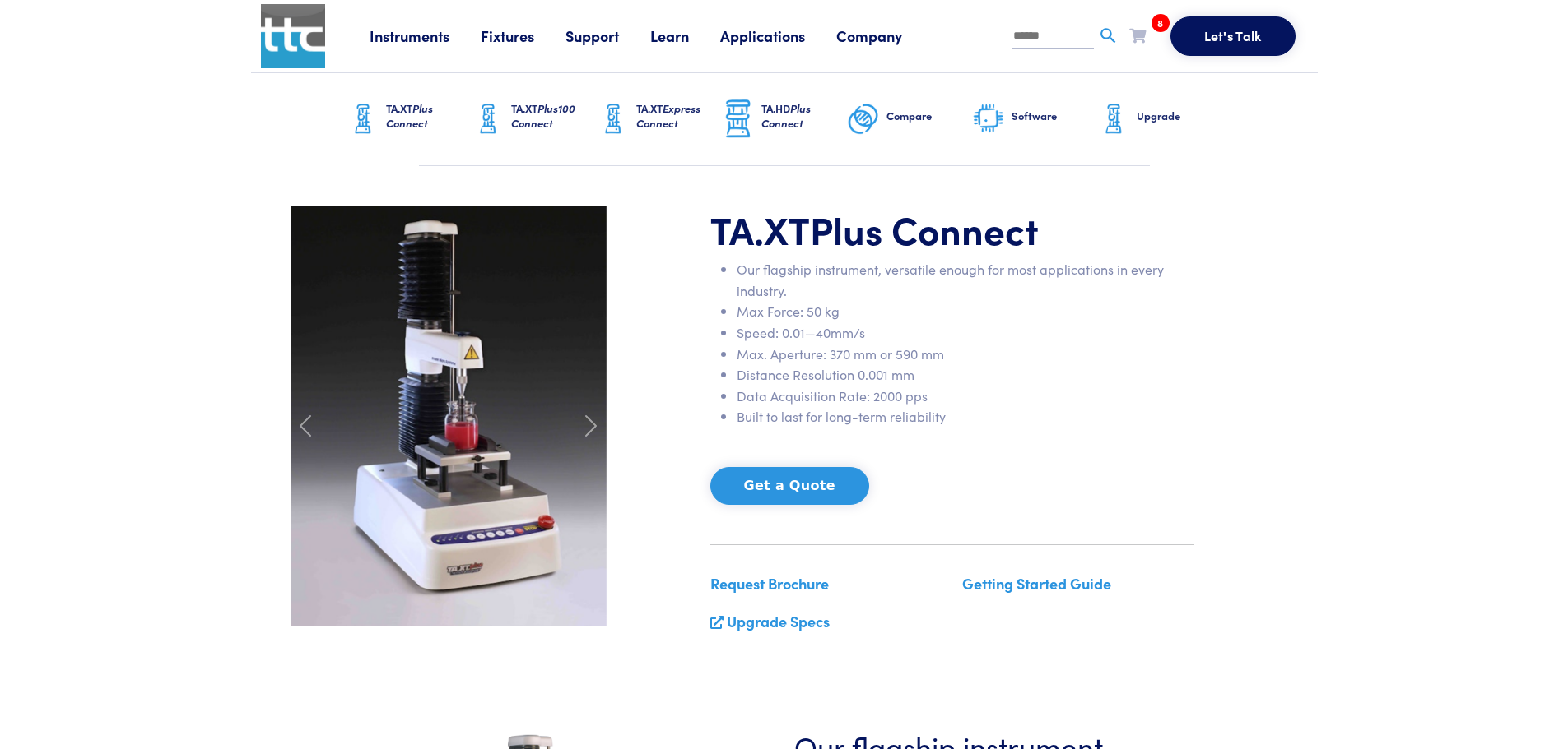
click at [863, 43] on link "Company" at bounding box center [884, 36] width 97 height 21
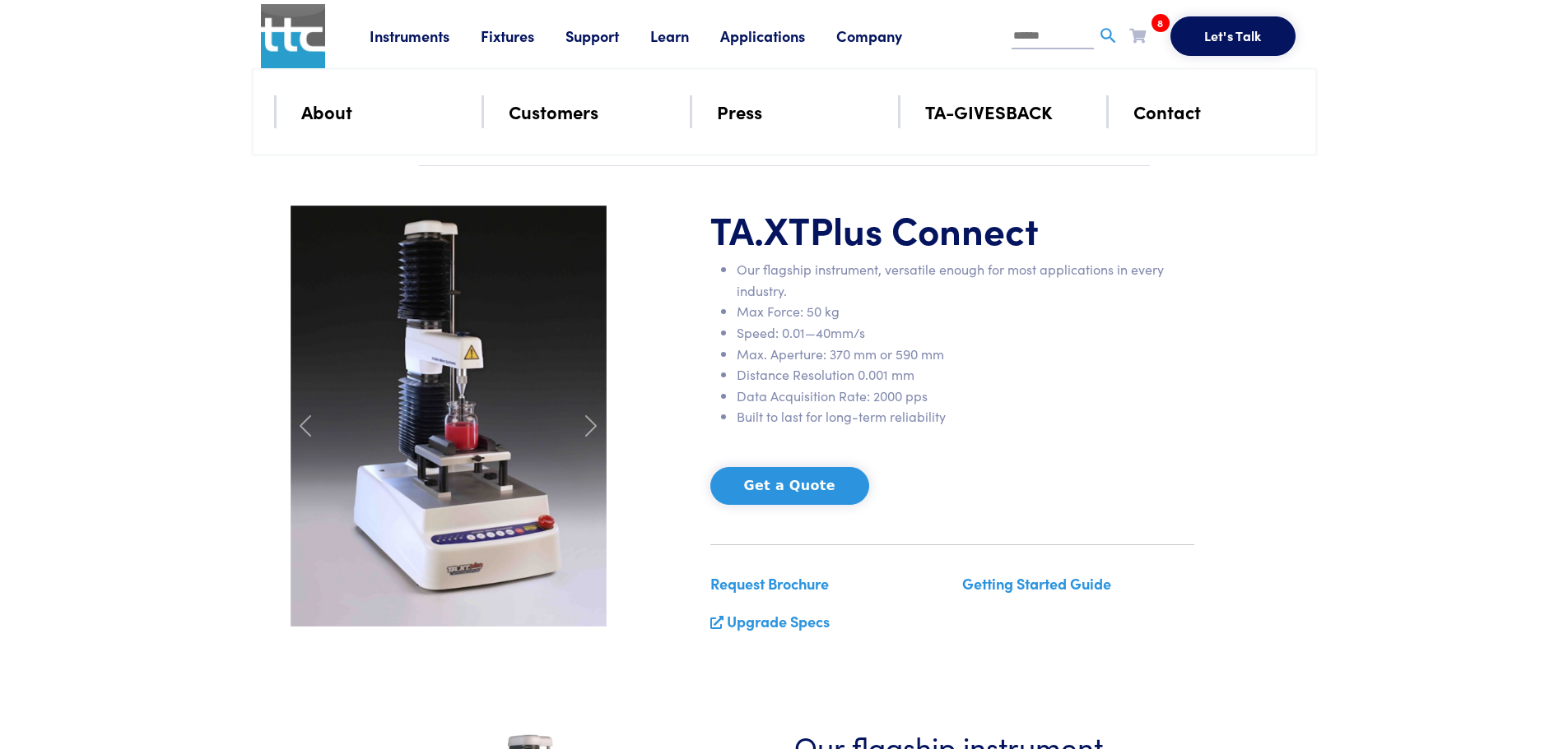
click at [745, 32] on link "Applications" at bounding box center [778, 36] width 116 height 21
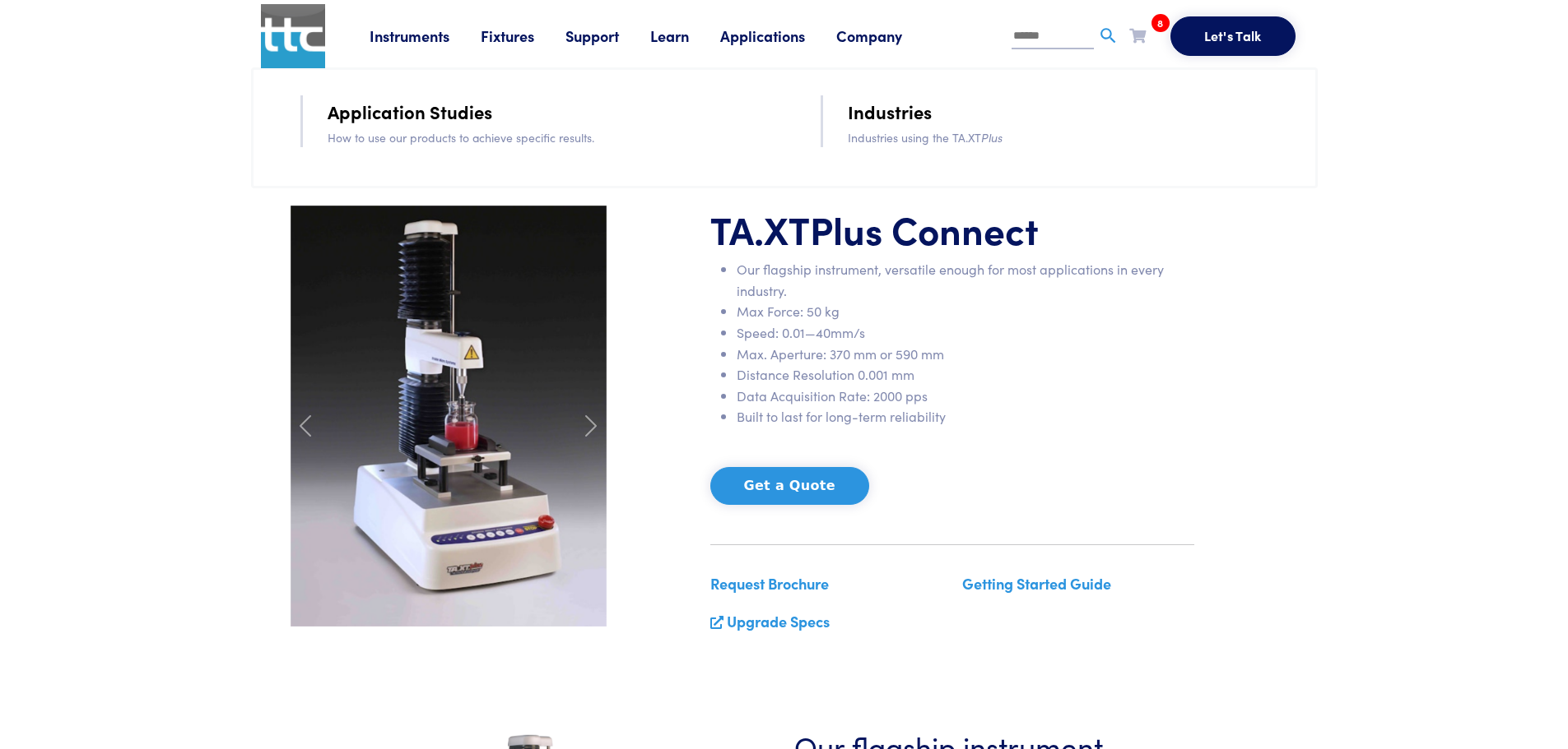
click at [667, 31] on link "Learn" at bounding box center [684, 36] width 70 height 21
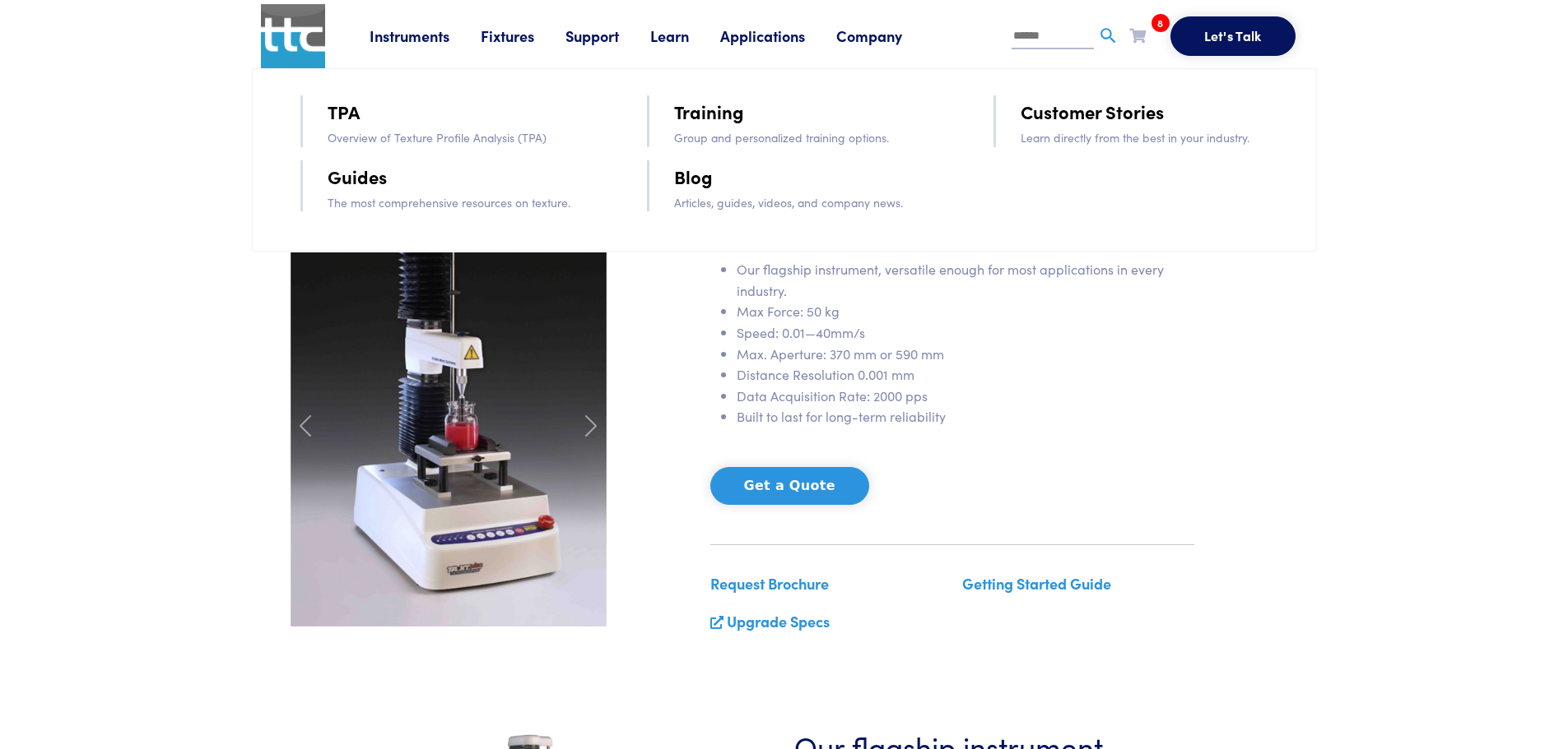
click at [586, 39] on link "Support" at bounding box center [608, 36] width 85 height 21
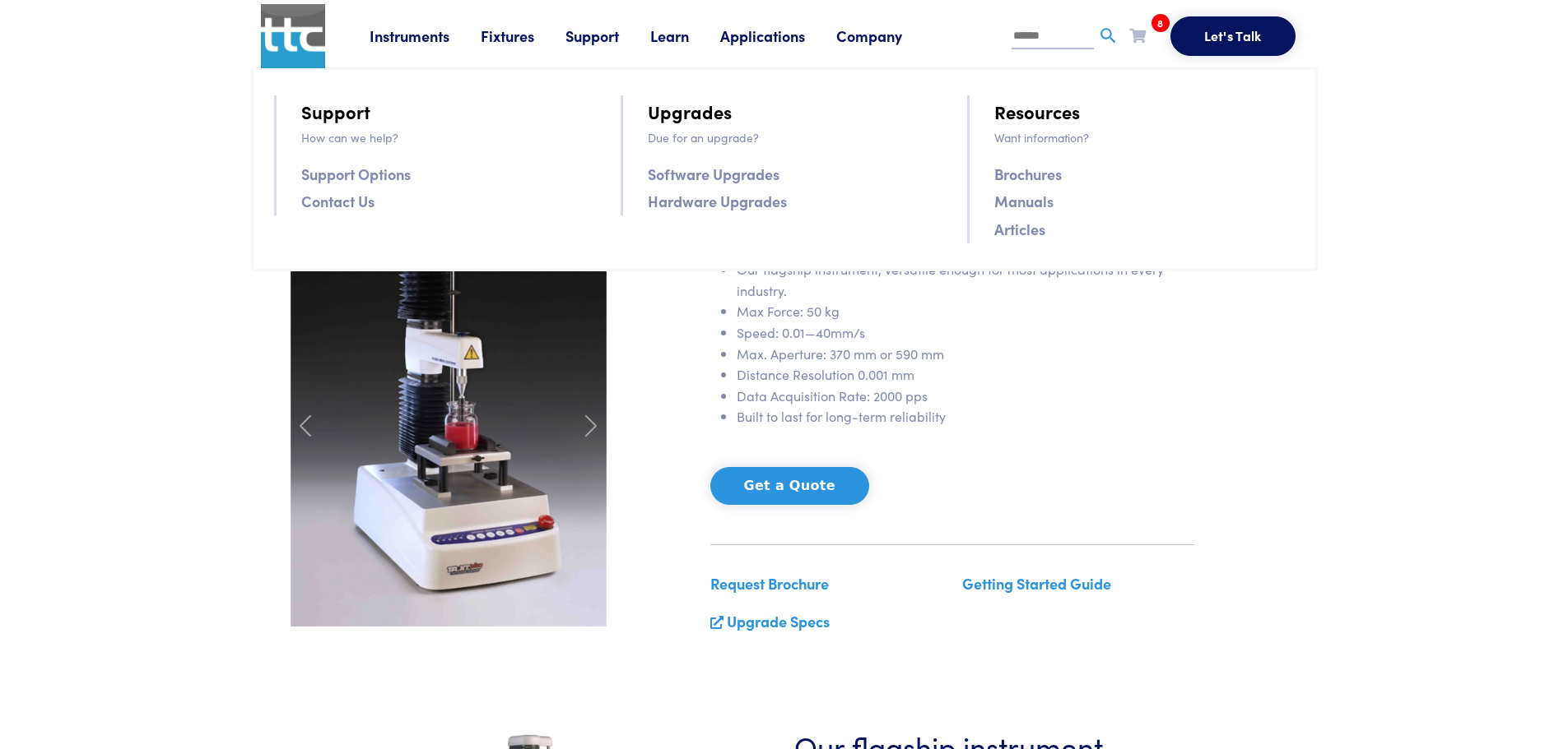
click at [1024, 205] on link "Manuals" at bounding box center [1023, 202] width 59 height 24
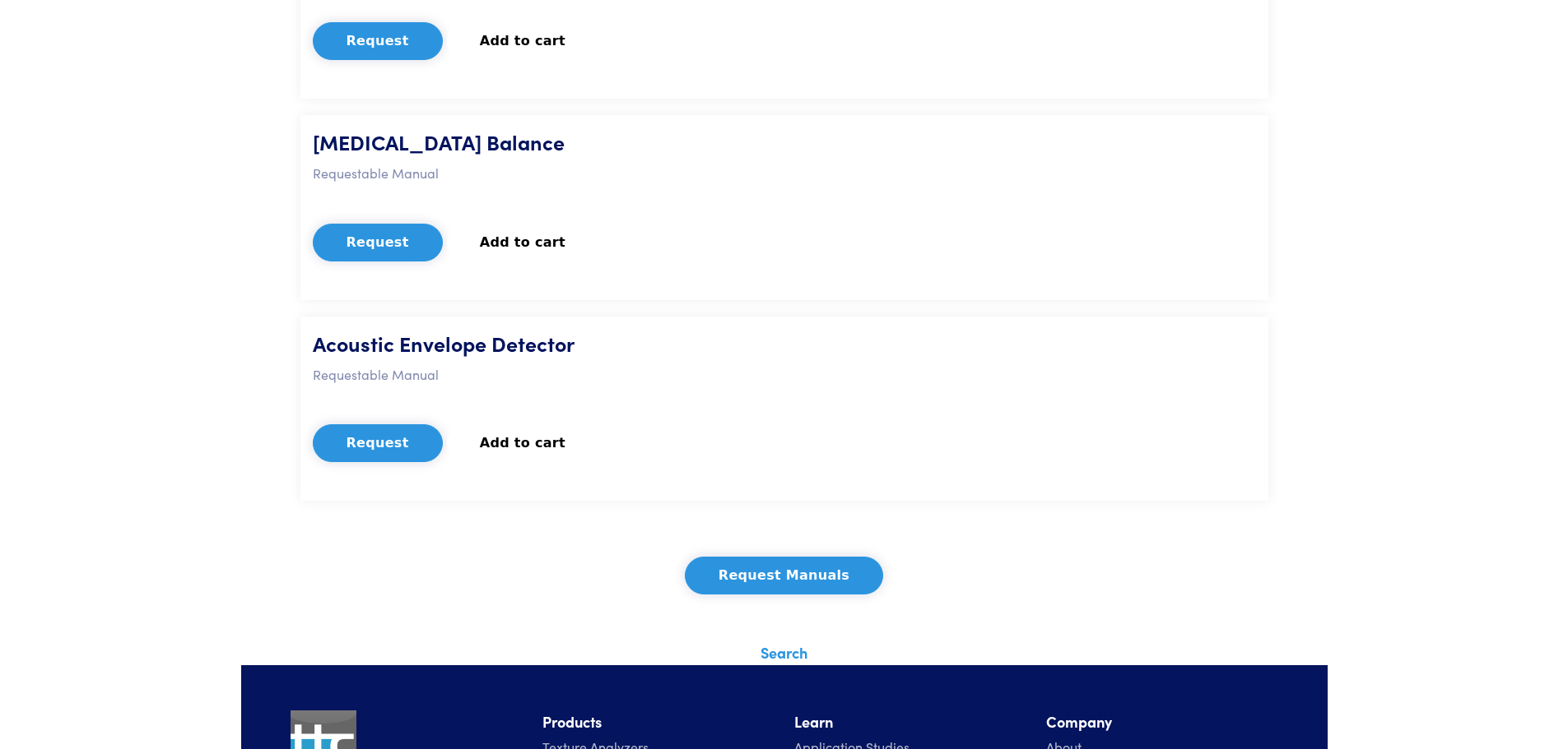
scroll to position [5183, 0]
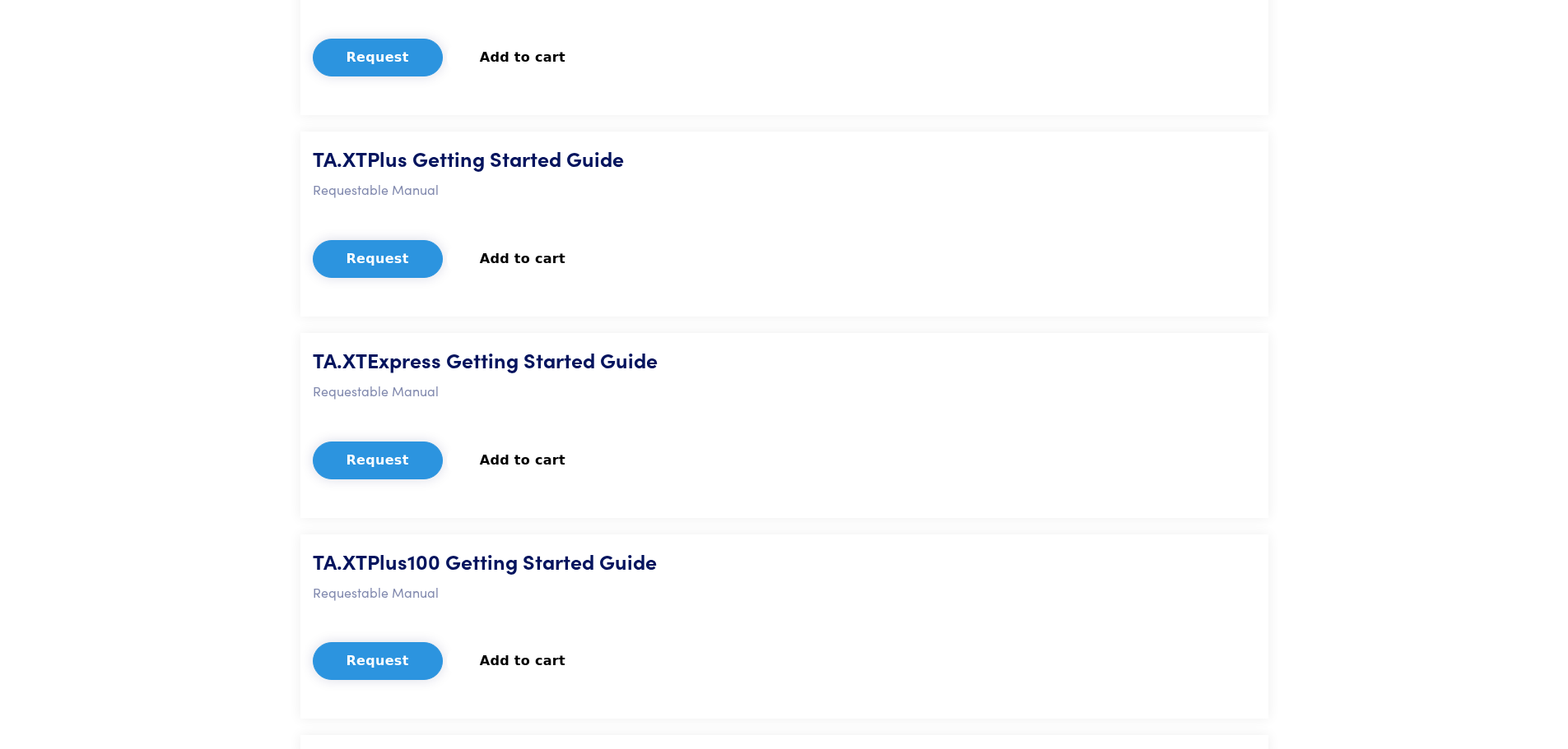
scroll to position [2139, 0]
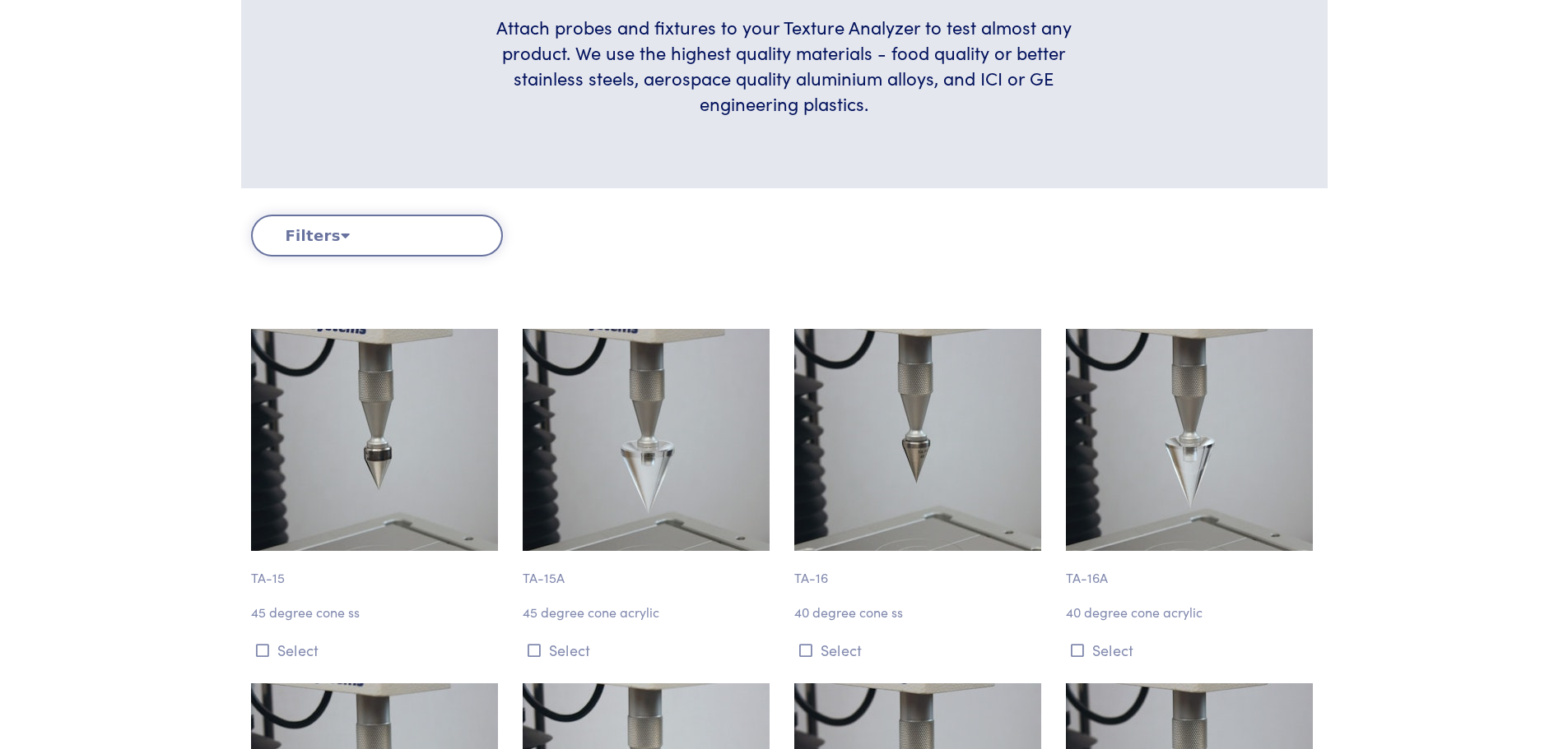
scroll to position [411, 0]
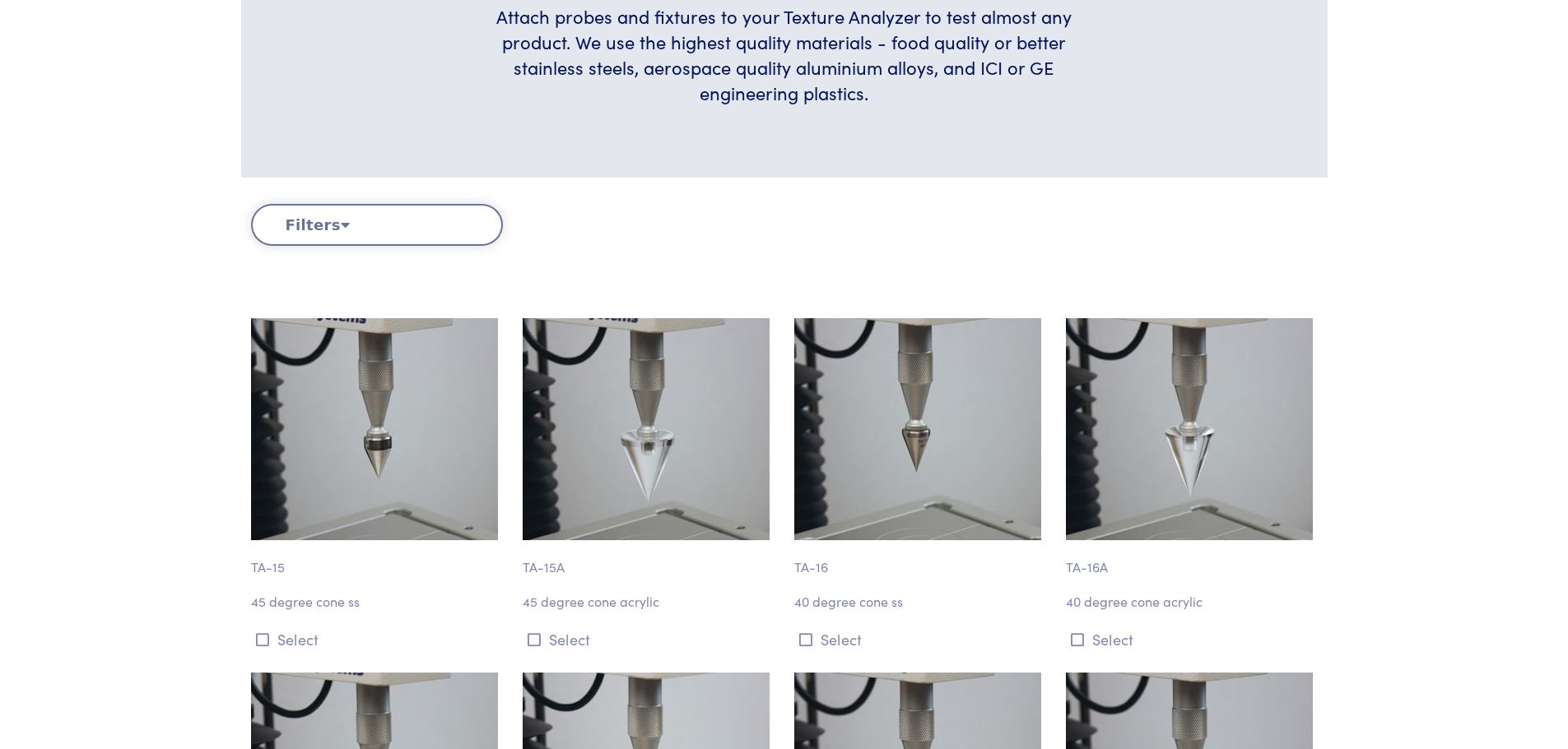
click at [398, 228] on button "Filters" at bounding box center [376, 225] width 251 height 42
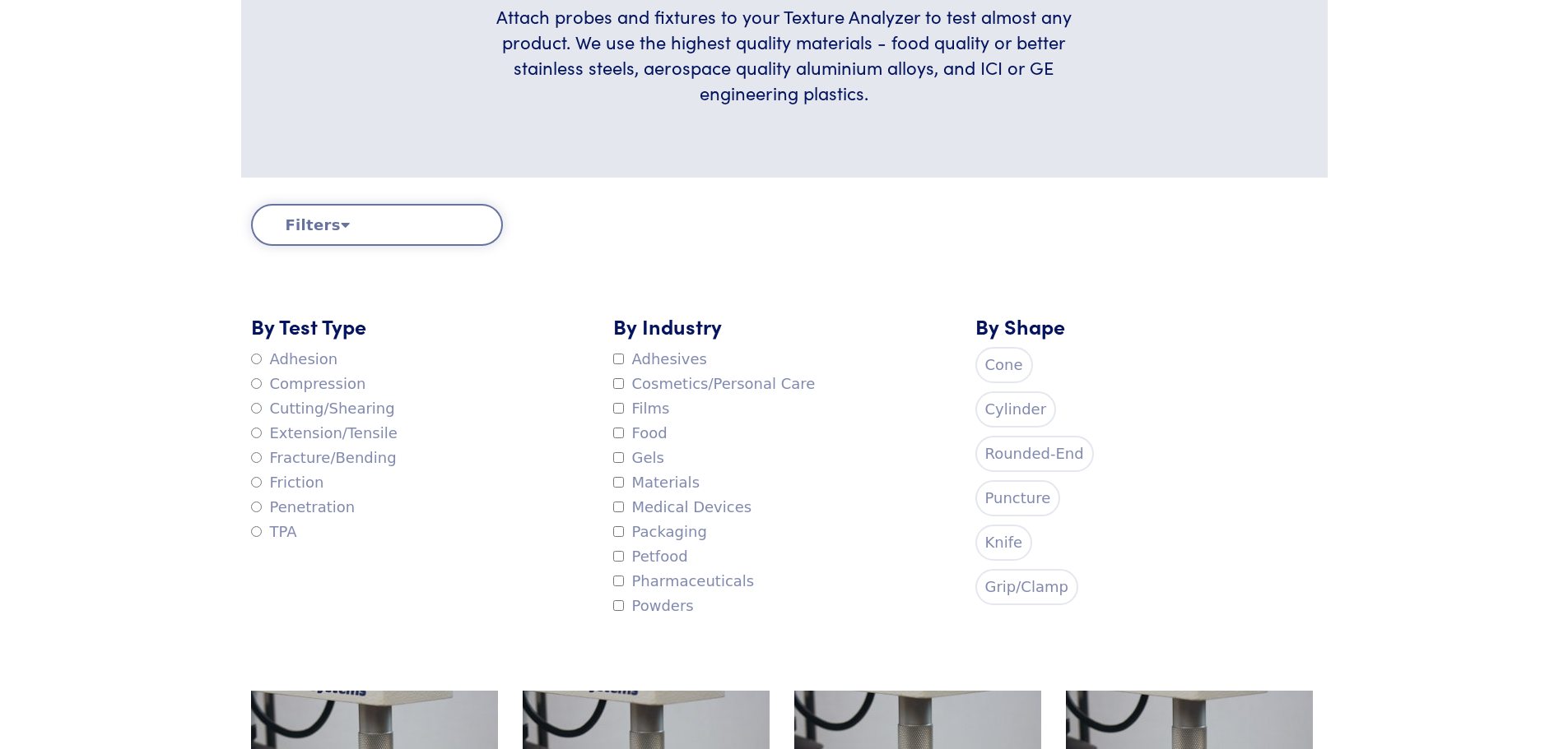
click at [336, 409] on label "Cutting/Shearing" at bounding box center [323, 408] width 144 height 25
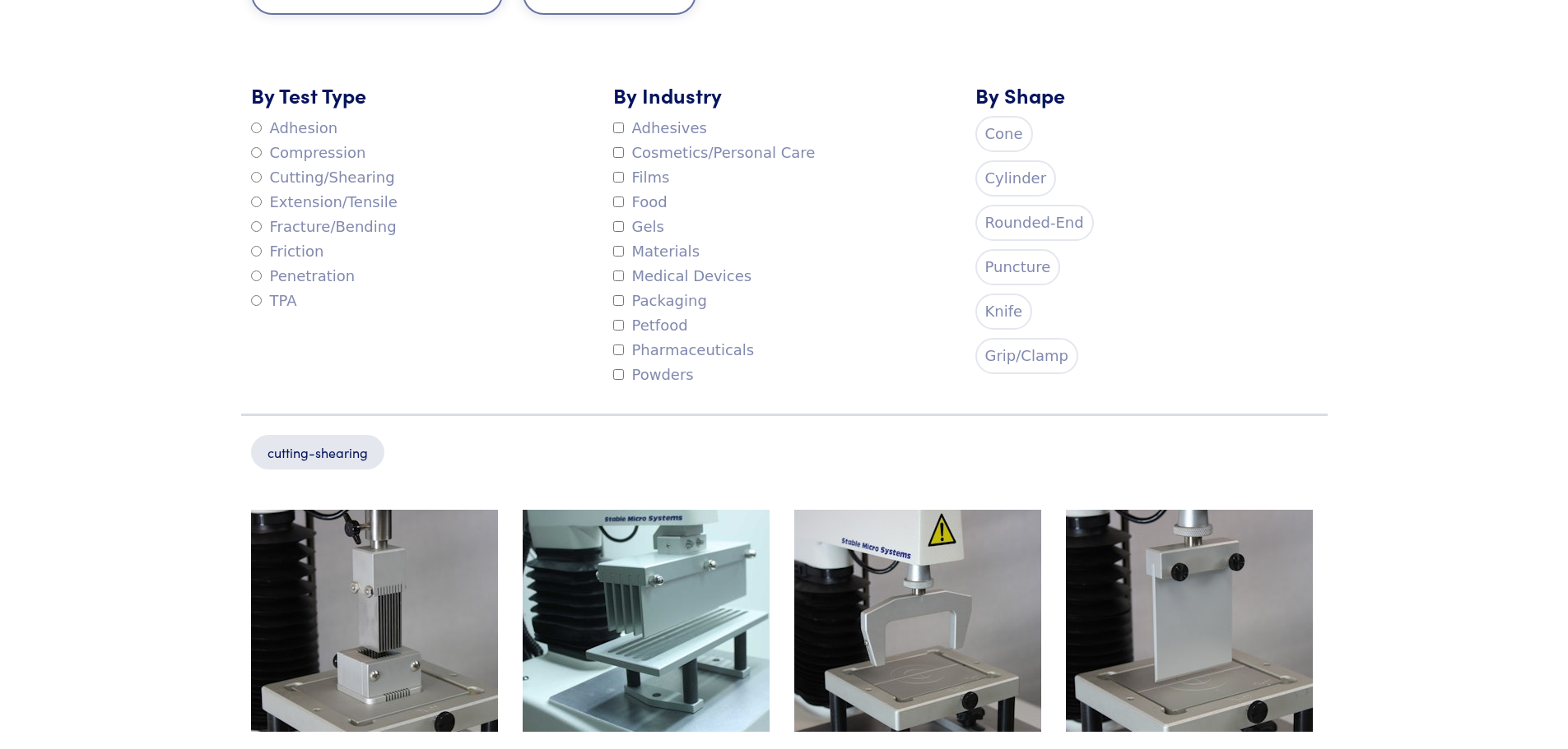
scroll to position [576, 0]
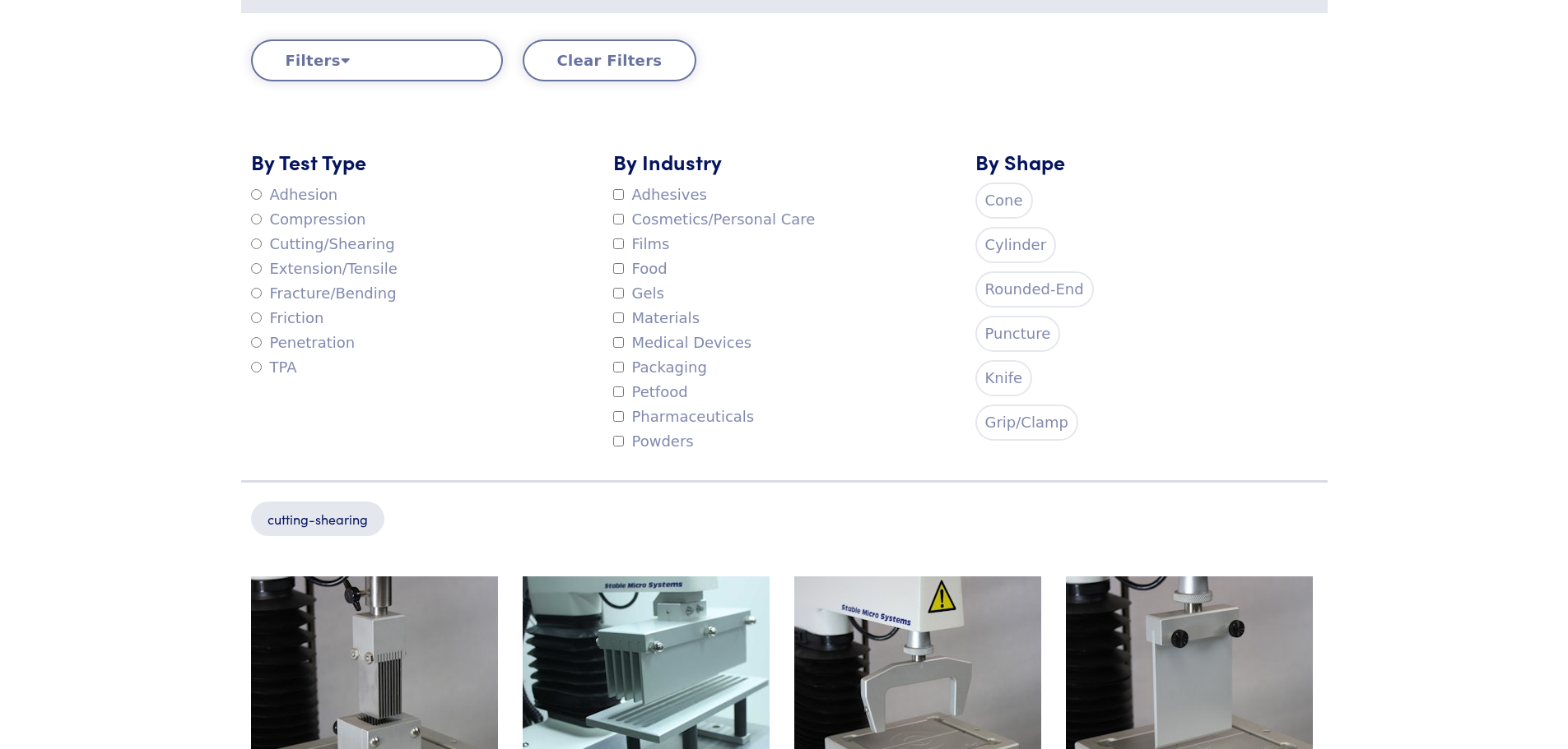
click at [1039, 282] on label "Rounded-End" at bounding box center [1034, 289] width 118 height 36
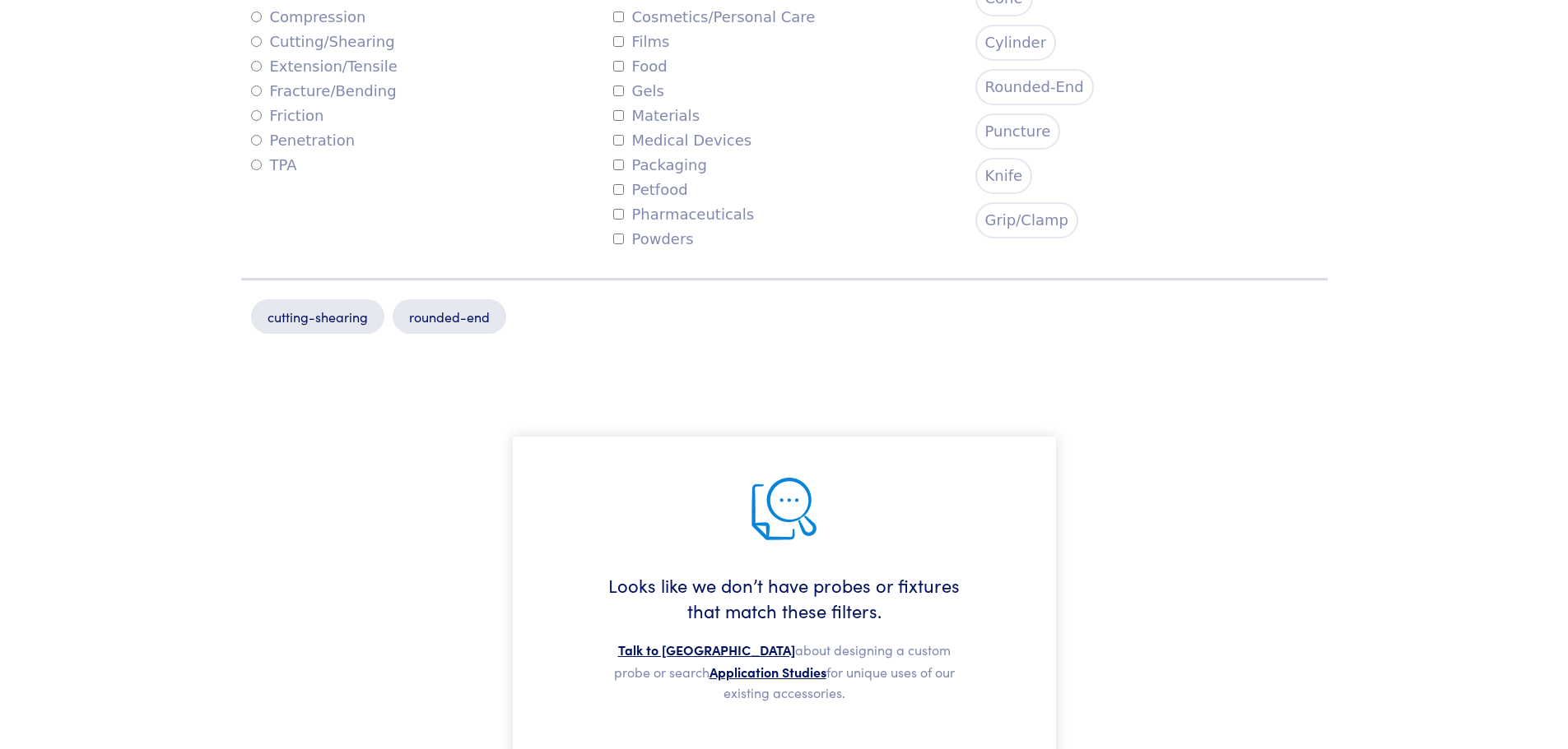
scroll to position [658, 0]
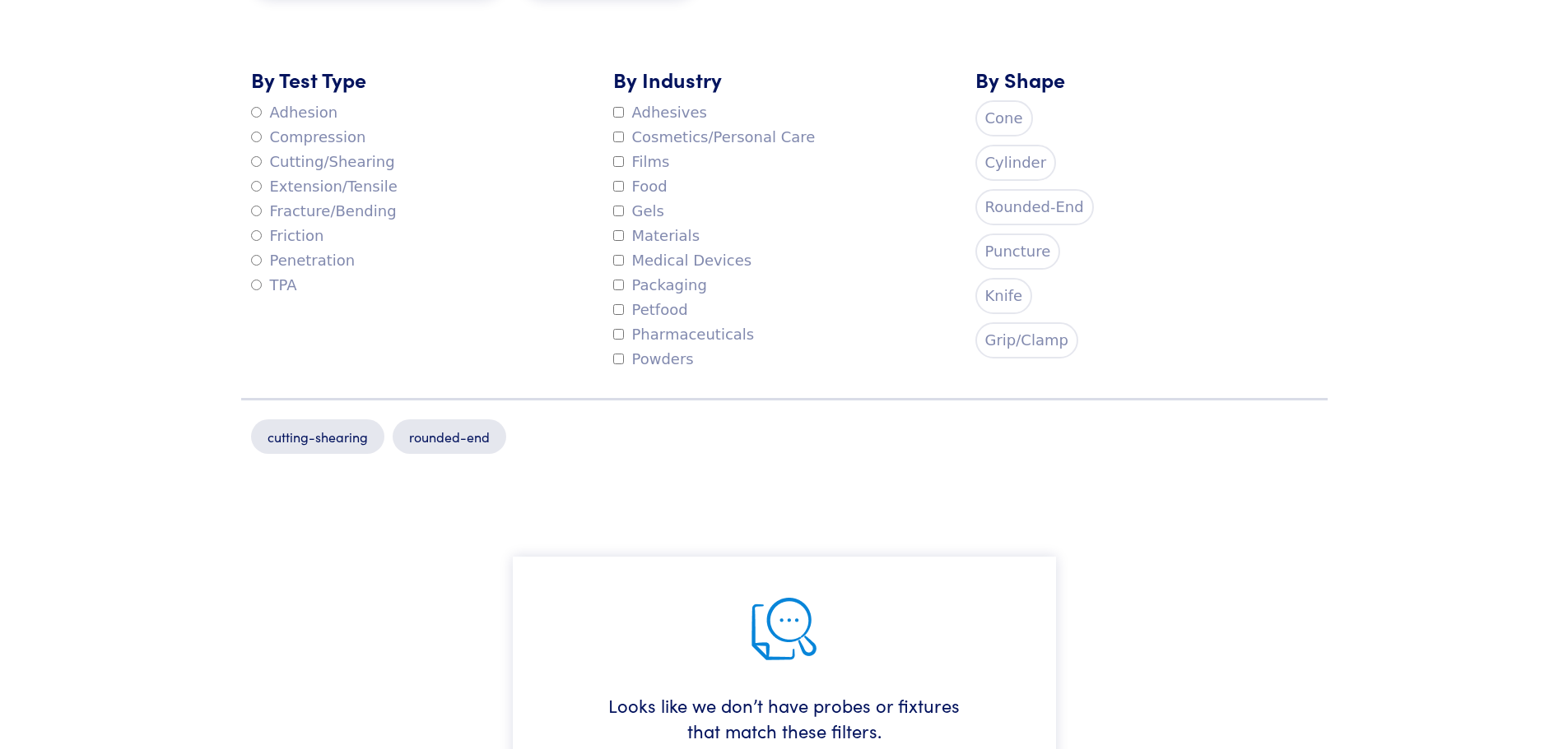
click at [1026, 200] on label "Rounded-End" at bounding box center [1034, 208] width 118 height 36
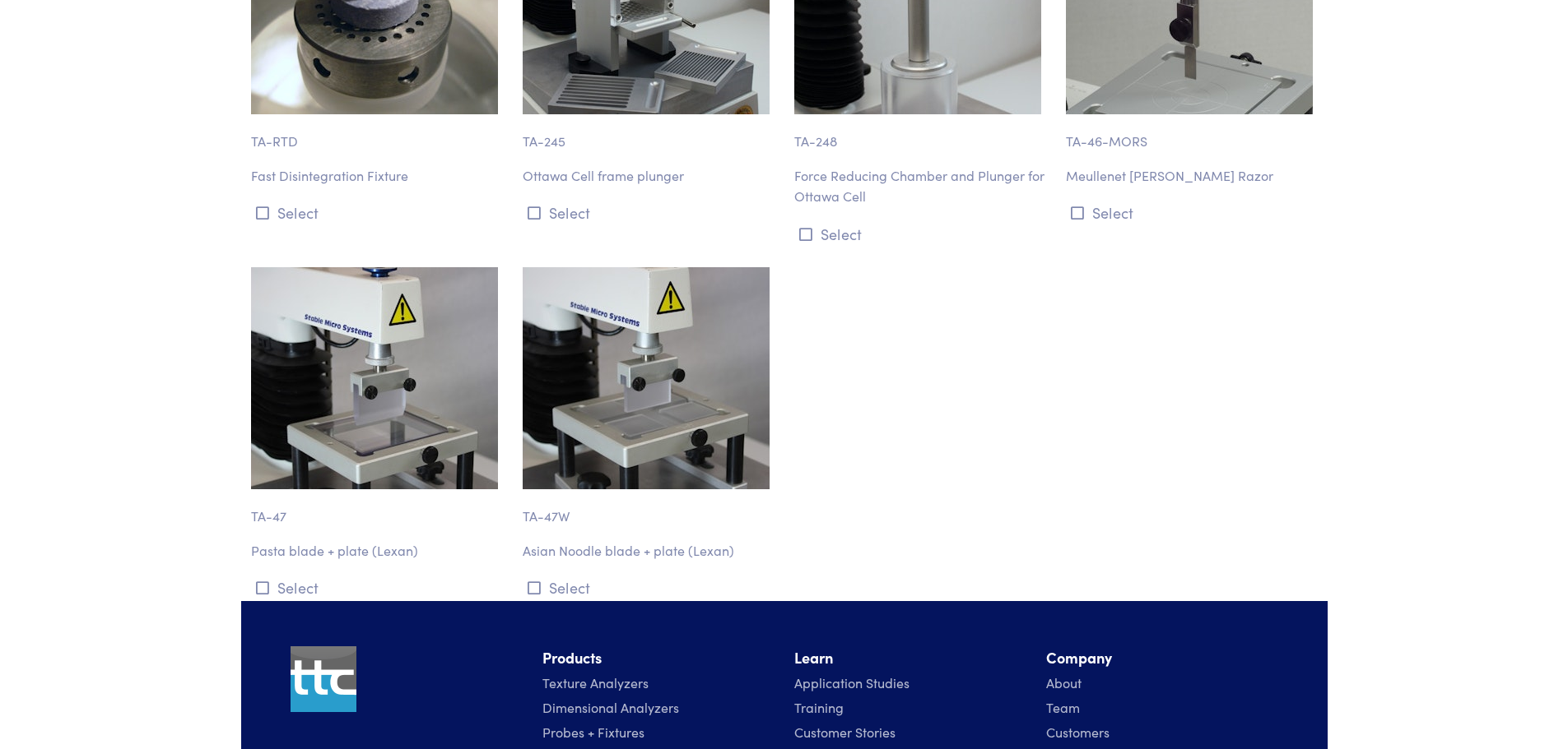
scroll to position [3271, 0]
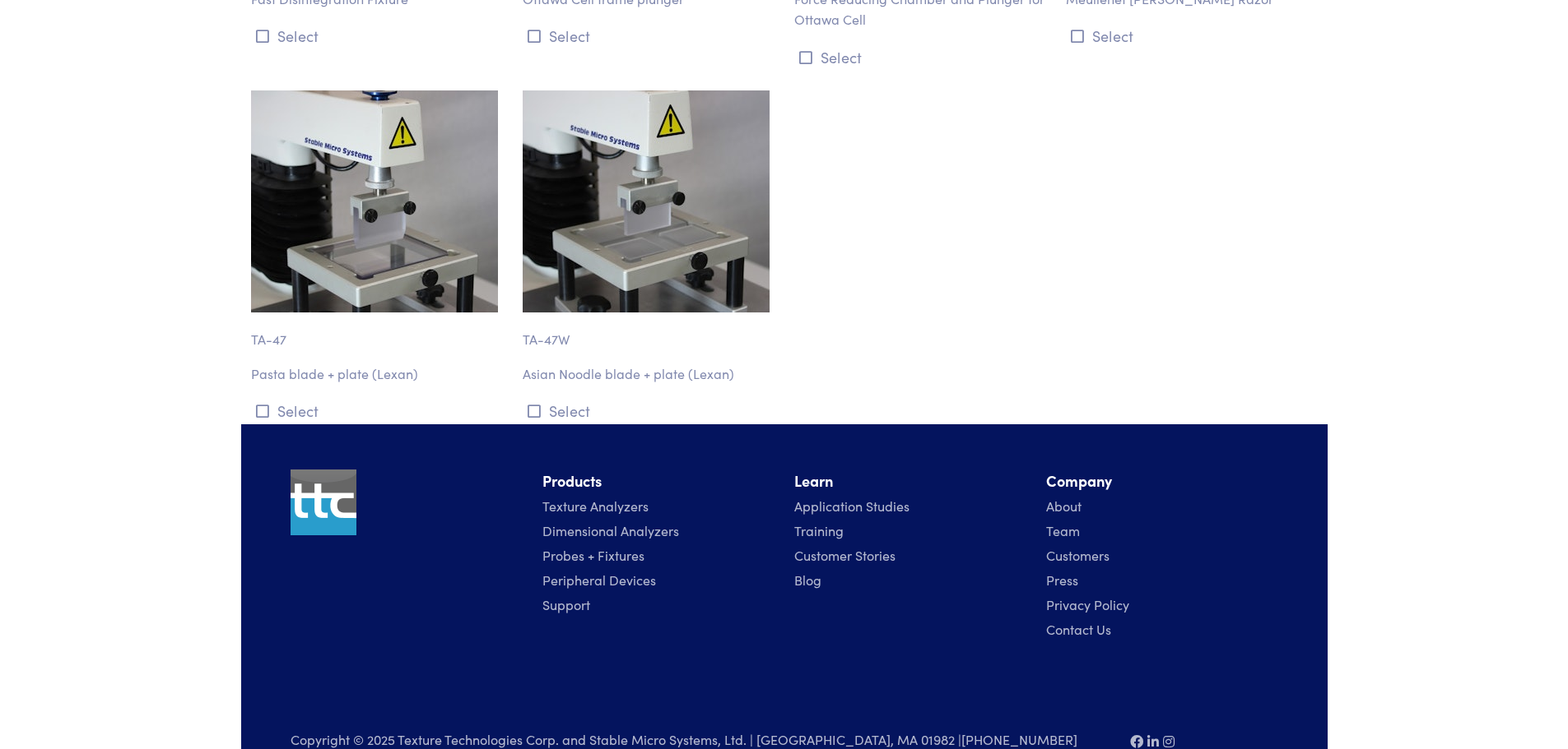
click at [577, 595] on link "Support" at bounding box center [566, 604] width 48 height 18
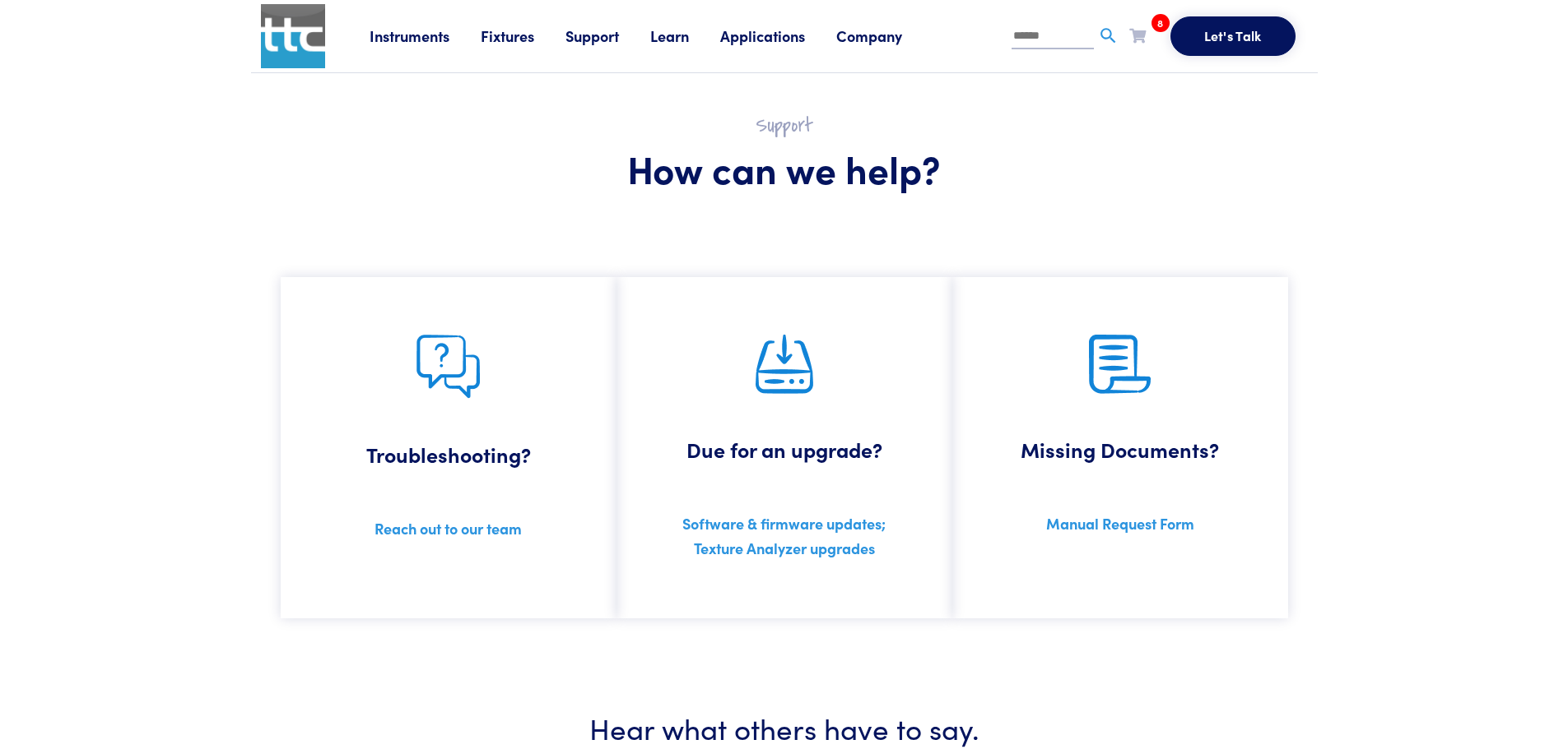
click at [669, 33] on link "Learn" at bounding box center [684, 36] width 70 height 21
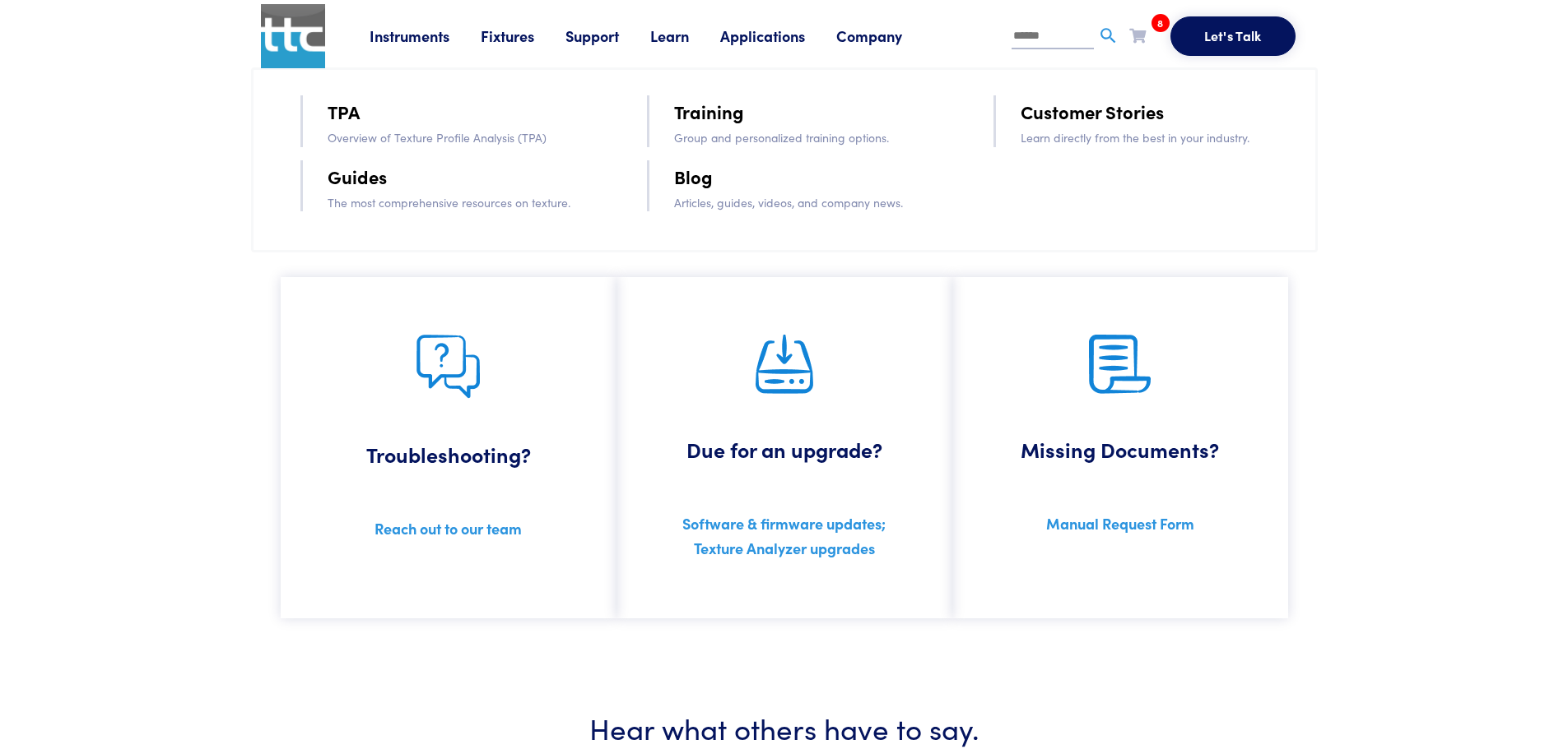
click at [409, 35] on link "Instruments" at bounding box center [425, 36] width 111 height 21
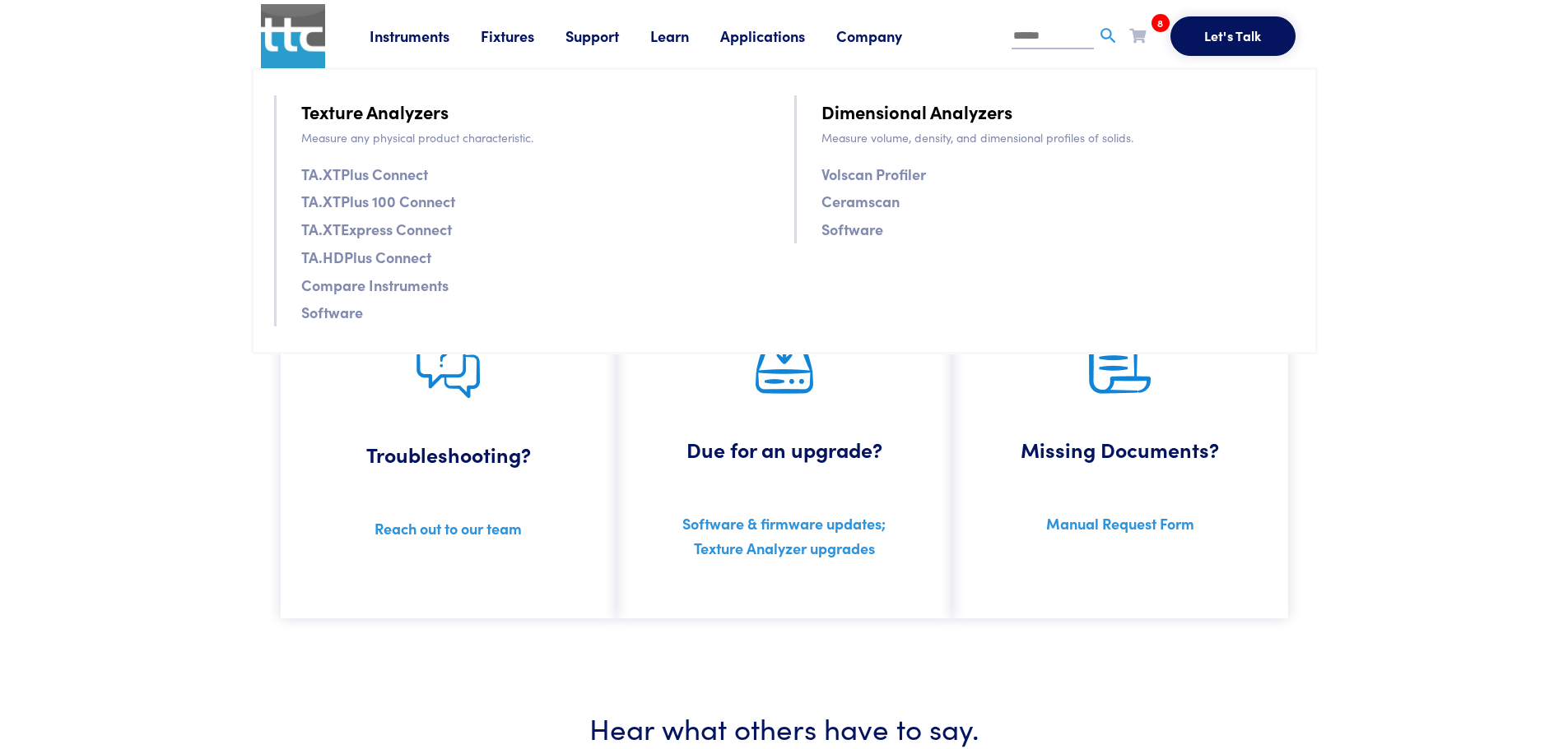
click at [331, 313] on link "Software" at bounding box center [332, 312] width 62 height 24
